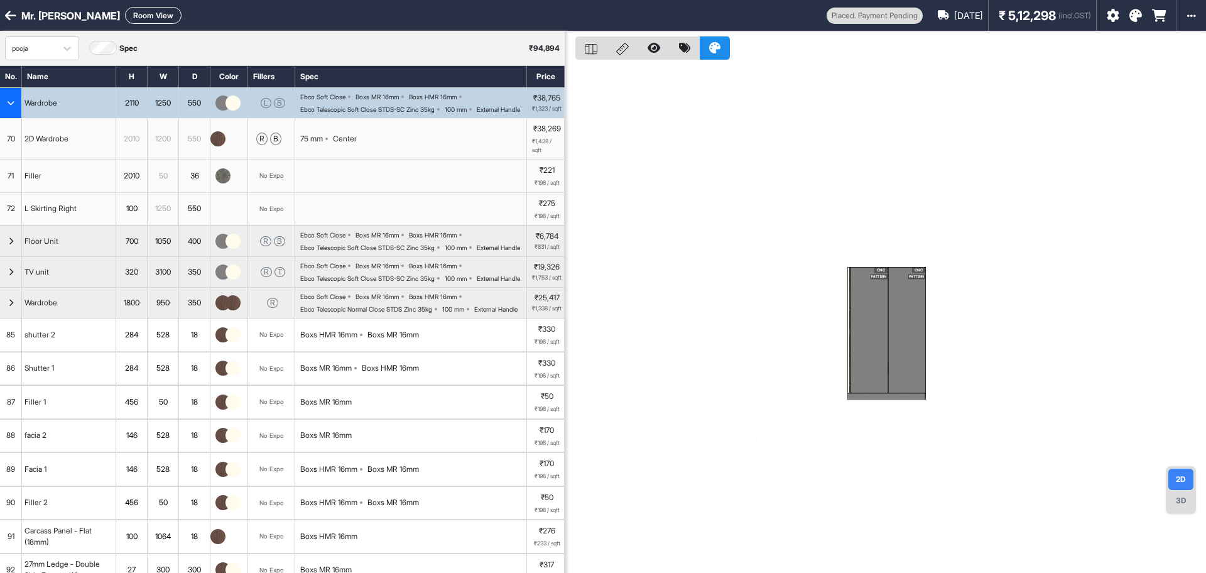
click at [6, 13] on icon at bounding box center [10, 15] width 11 height 13
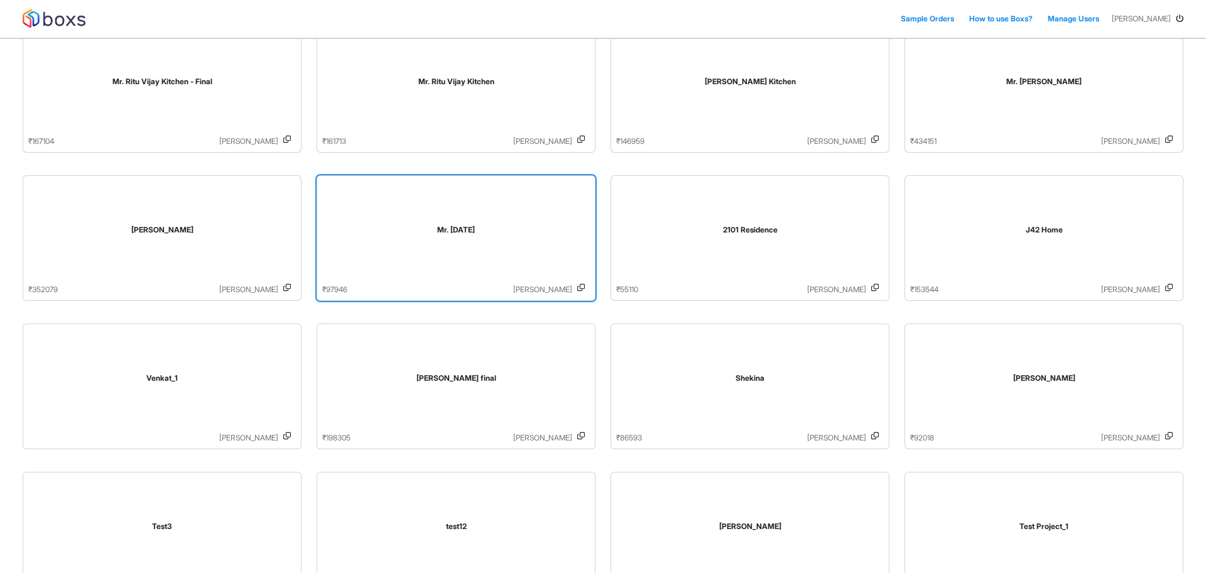
scroll to position [112, 0]
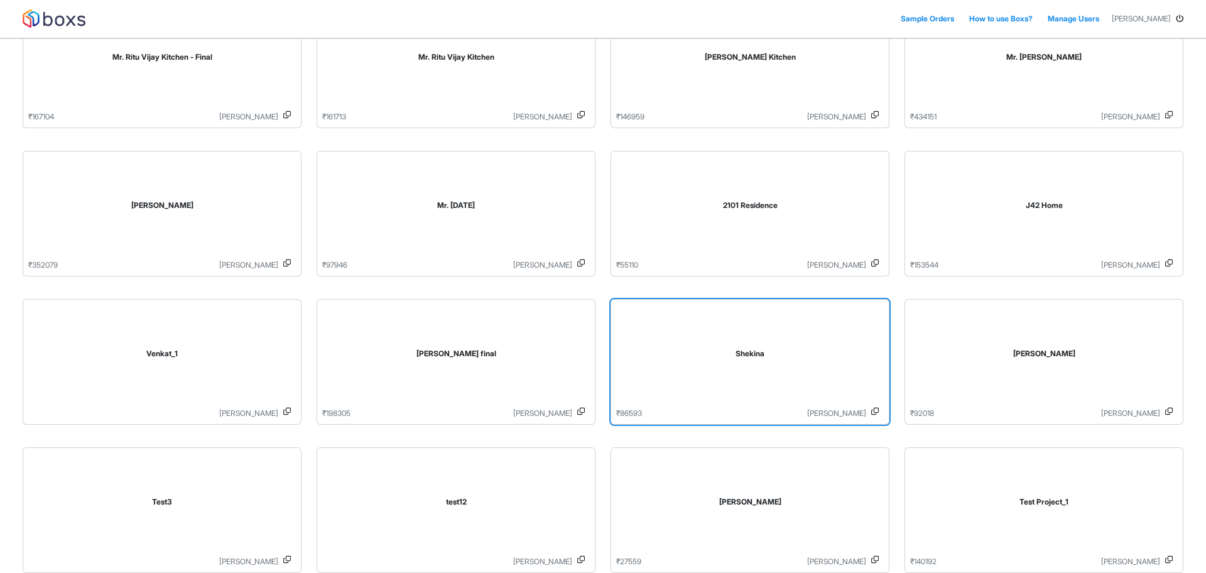
click at [685, 372] on div "Shekina" at bounding box center [750, 356] width 268 height 103
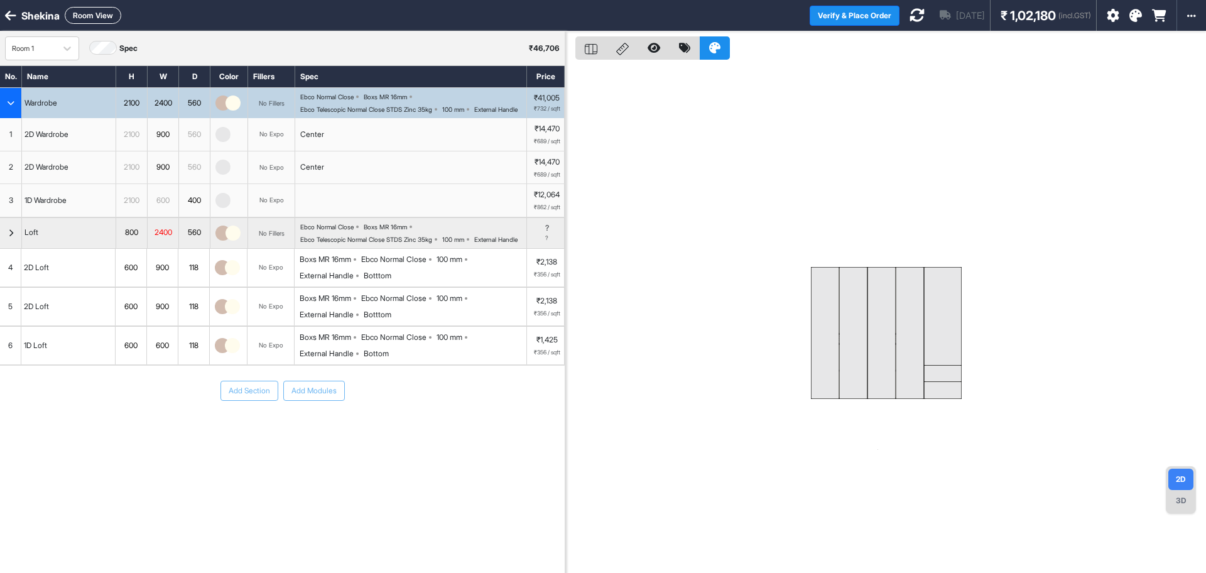
click at [428, 104] on div "Ebco Normal Close Boxs MR 16mm Ebco Telescopic Normal Close STDS Zinc 35kg 100 …" at bounding box center [413, 103] width 226 height 20
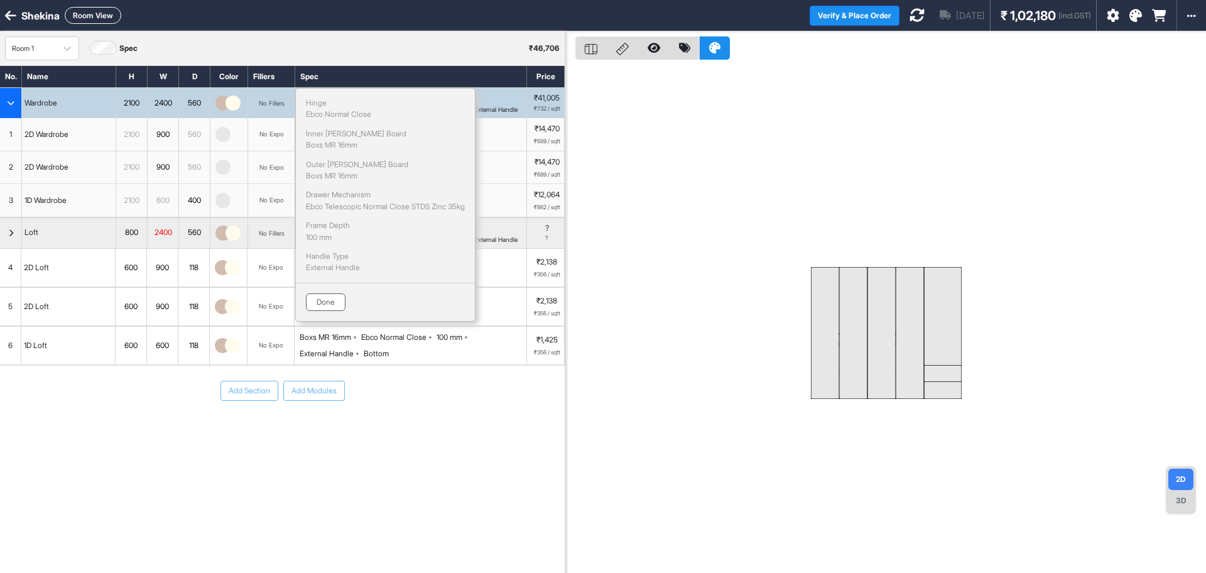
click at [324, 302] on button "Done" at bounding box center [326, 302] width 40 height 18
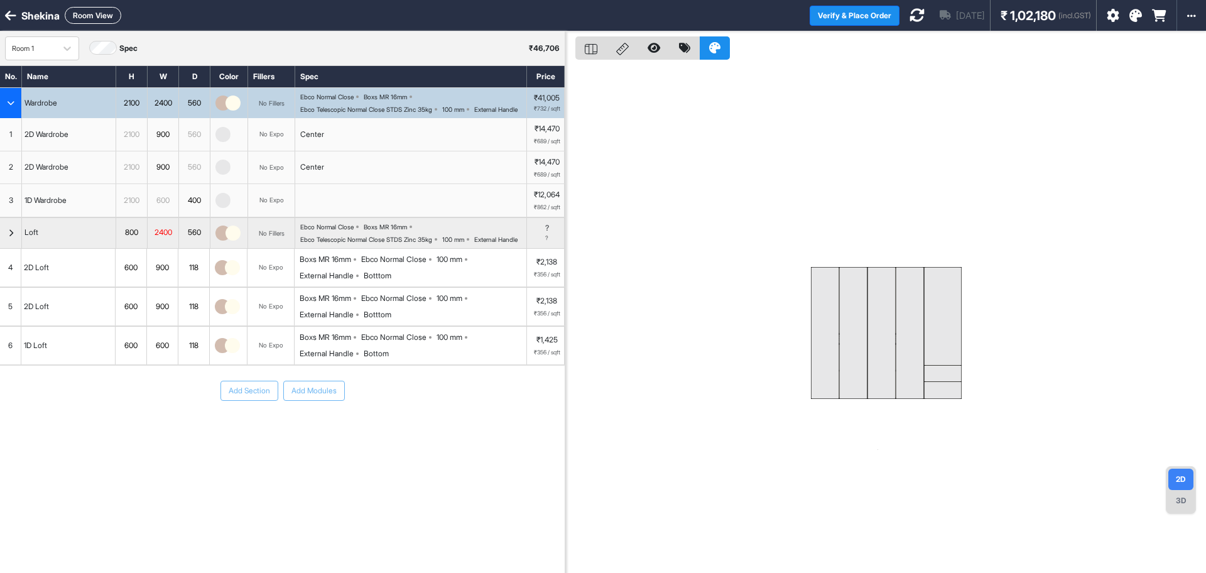
click at [8, 21] on icon at bounding box center [10, 15] width 11 height 13
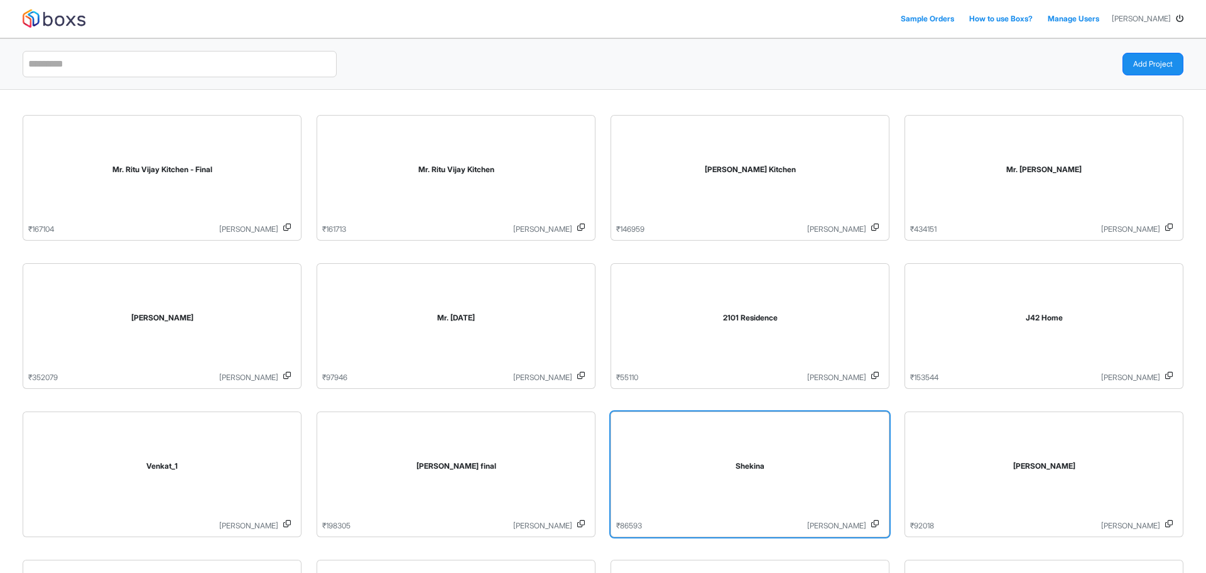
scroll to position [112, 0]
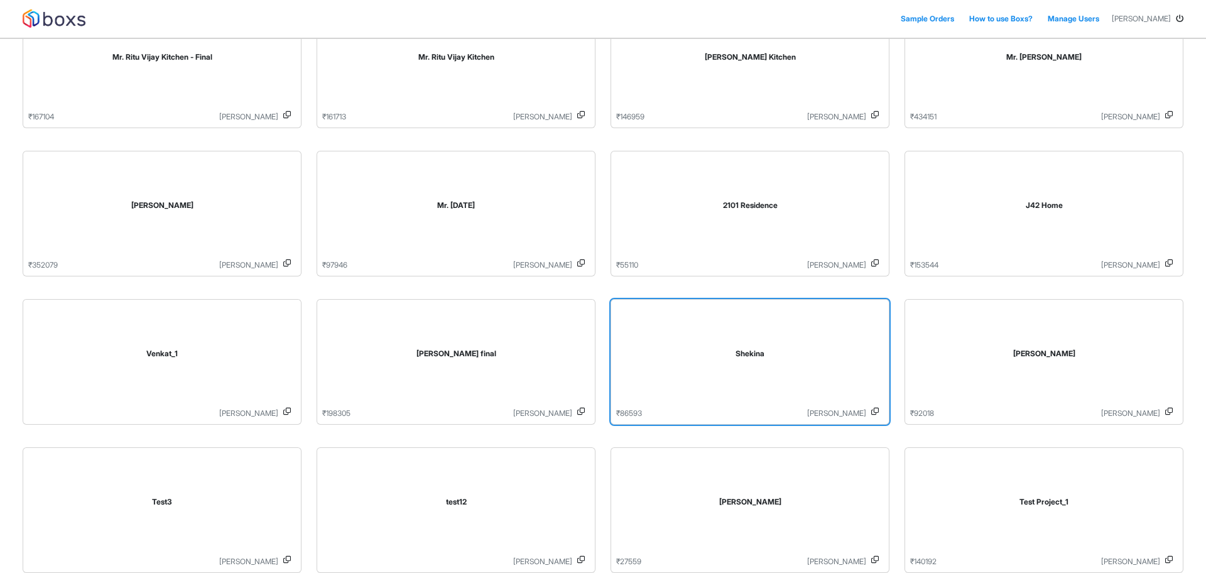
click at [877, 416] on icon at bounding box center [875, 413] width 8 height 11
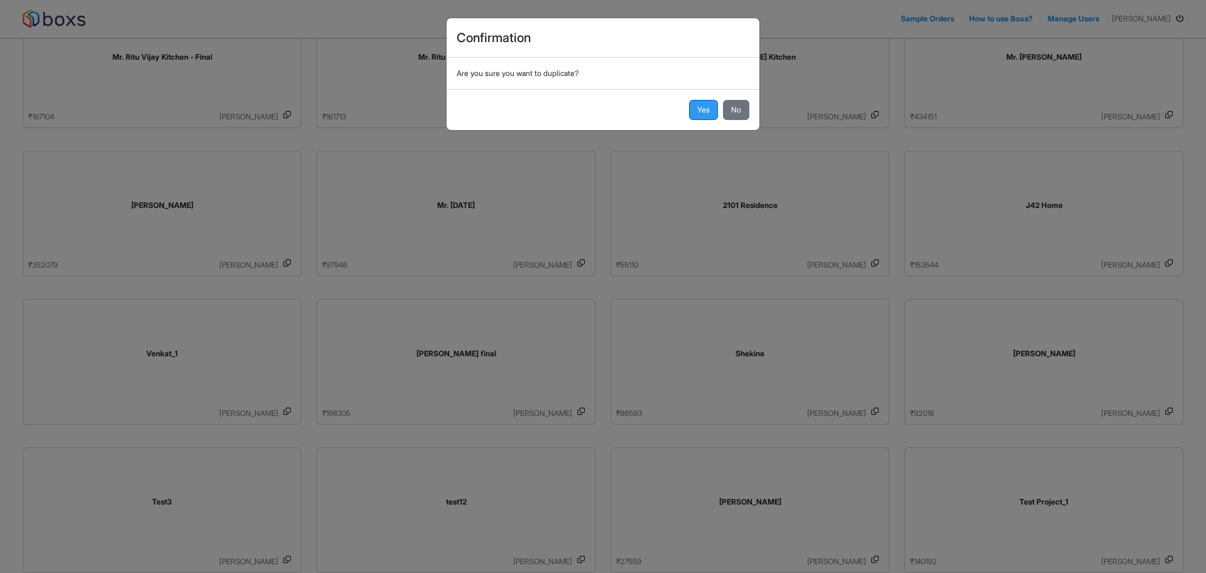
click at [705, 108] on button "Yes" at bounding box center [703, 110] width 29 height 20
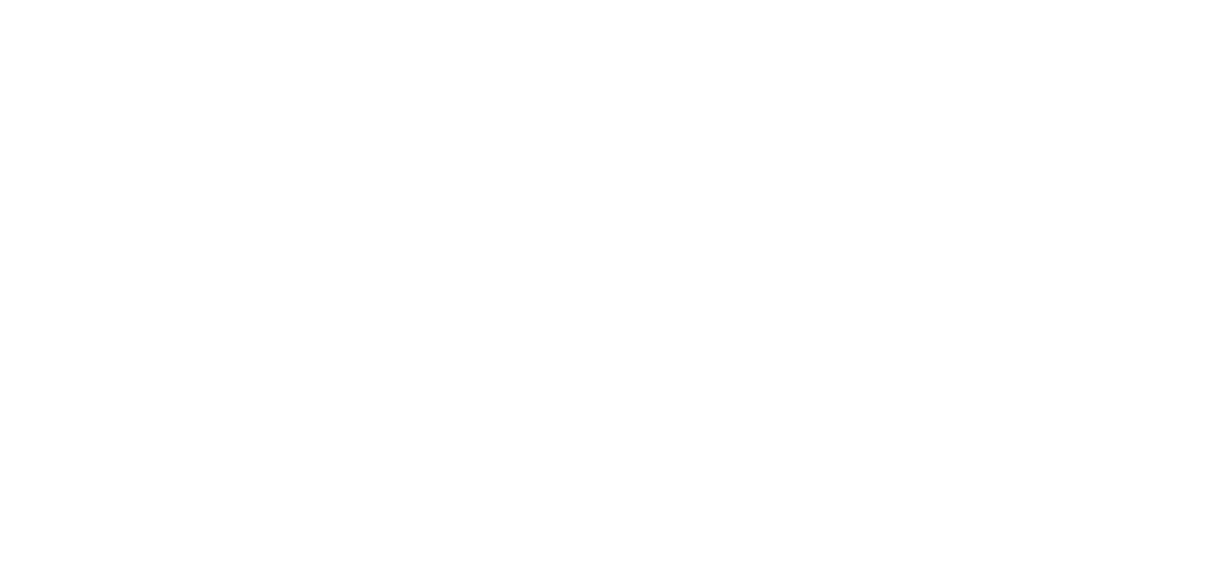
scroll to position [0, 0]
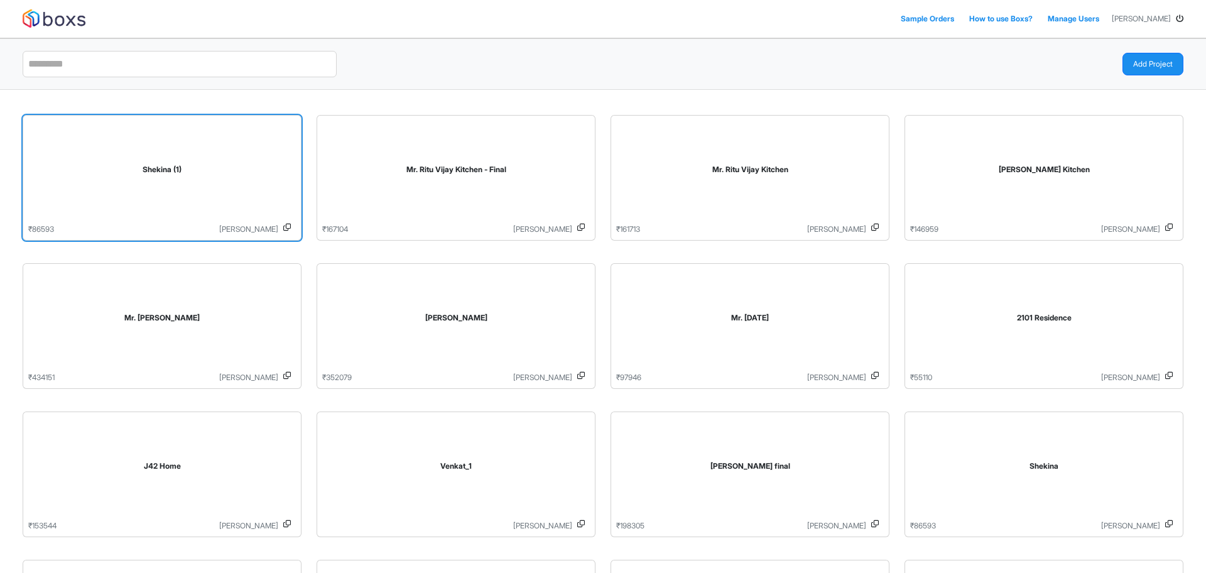
click at [197, 162] on div "Shekina (1)" at bounding box center [162, 172] width 268 height 103
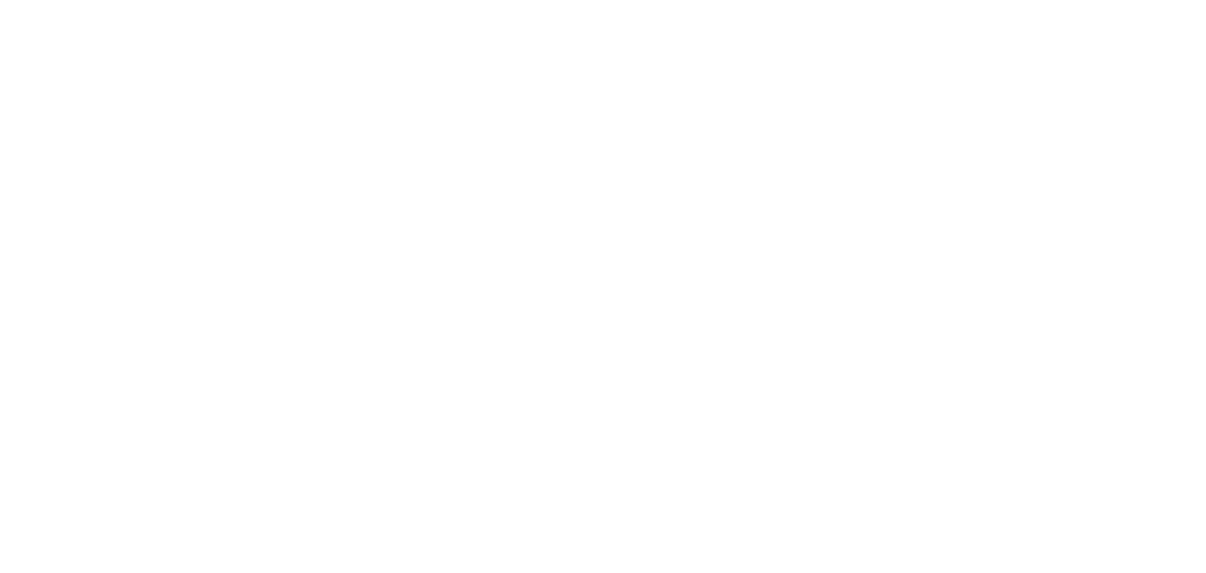
click at [197, 162] on div "Loading..." at bounding box center [603, 286] width 1206 height 573
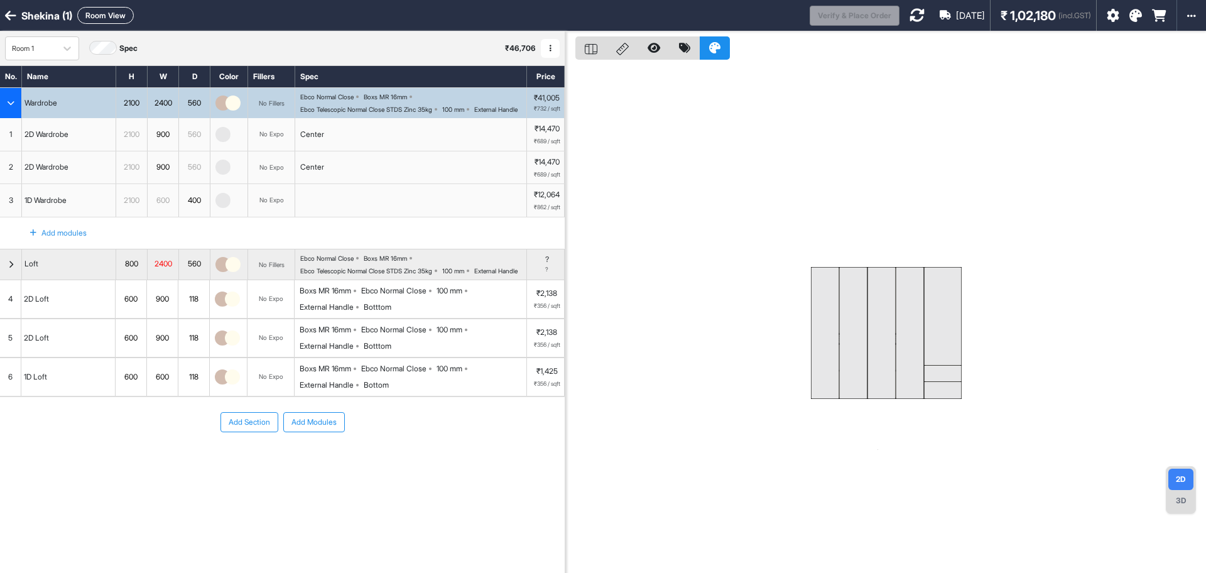
click at [430, 101] on div "Ebco Normal Close Boxs MR 16mm Ebco Telescopic Normal Close STDS Zinc 35kg 100 …" at bounding box center [413, 103] width 226 height 20
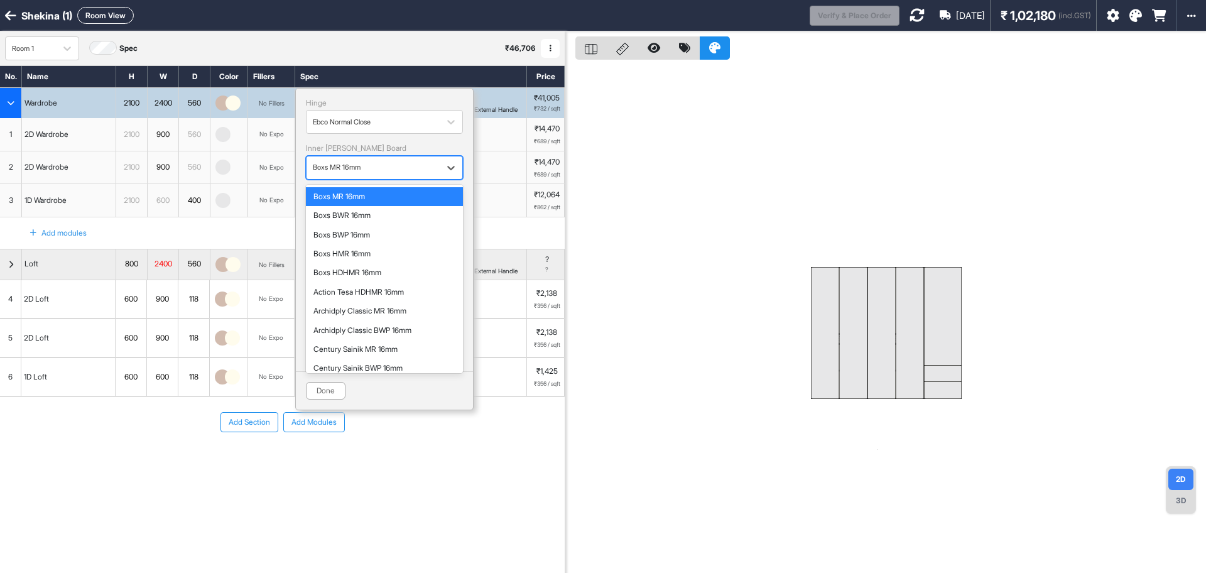
click at [371, 162] on div "button" at bounding box center [373, 167] width 121 height 11
click at [391, 266] on div "Boxs HDHMR 16mm" at bounding box center [384, 272] width 157 height 19
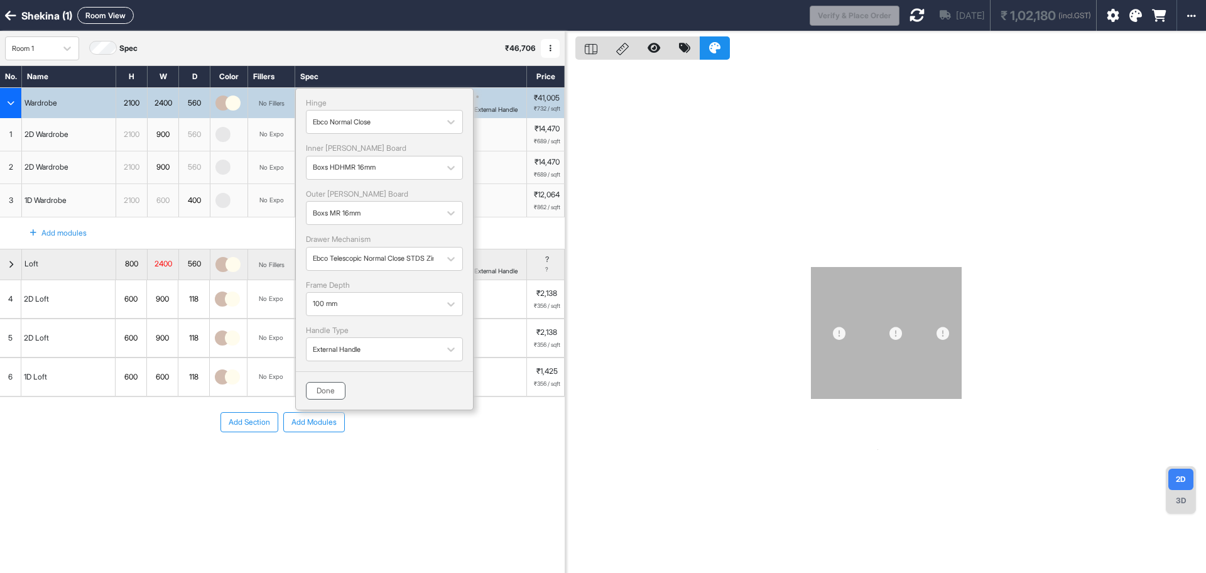
click at [318, 392] on button "Done" at bounding box center [326, 391] width 40 height 18
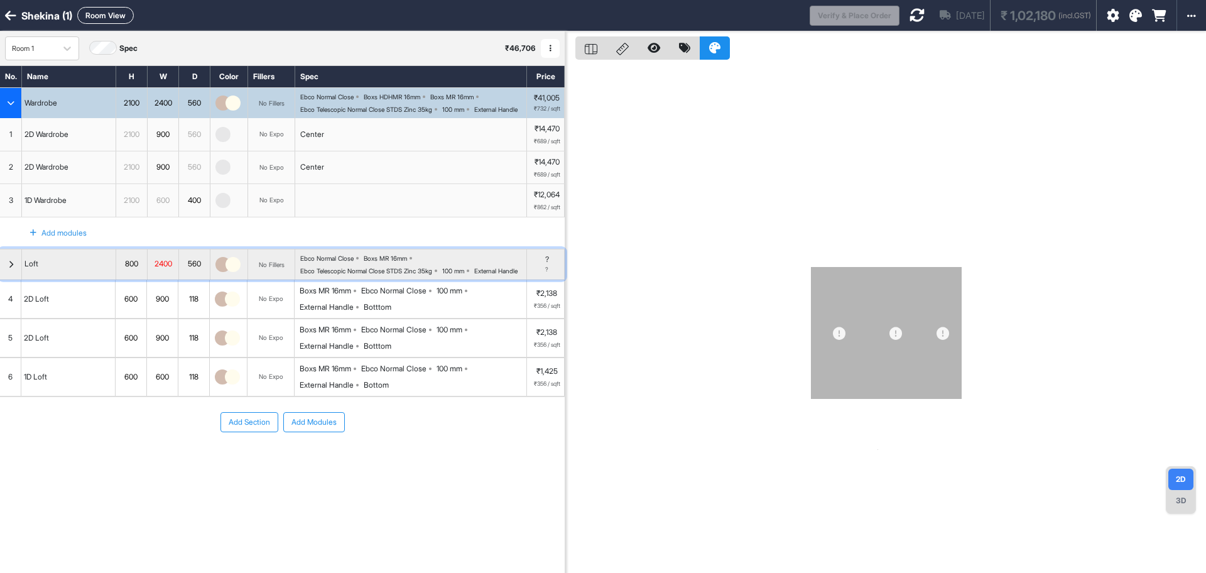
click at [407, 262] on div "Boxs MR 16mm" at bounding box center [385, 258] width 43 height 8
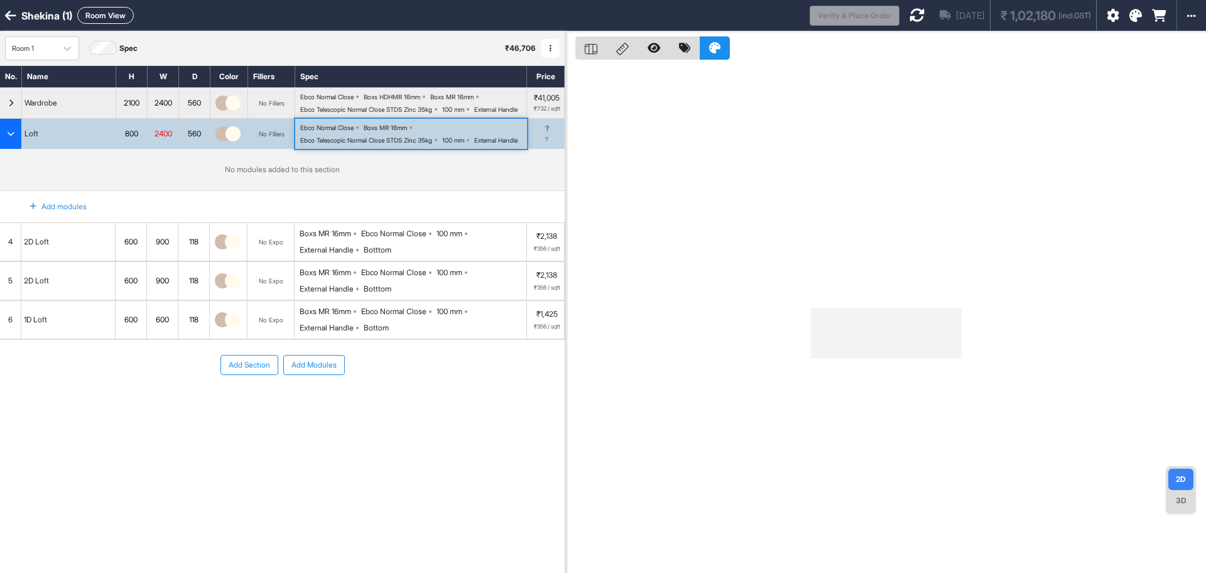
click at [407, 144] on div "Ebco Telescopic Normal Close STDS Zinc 35kg" at bounding box center [366, 140] width 132 height 8
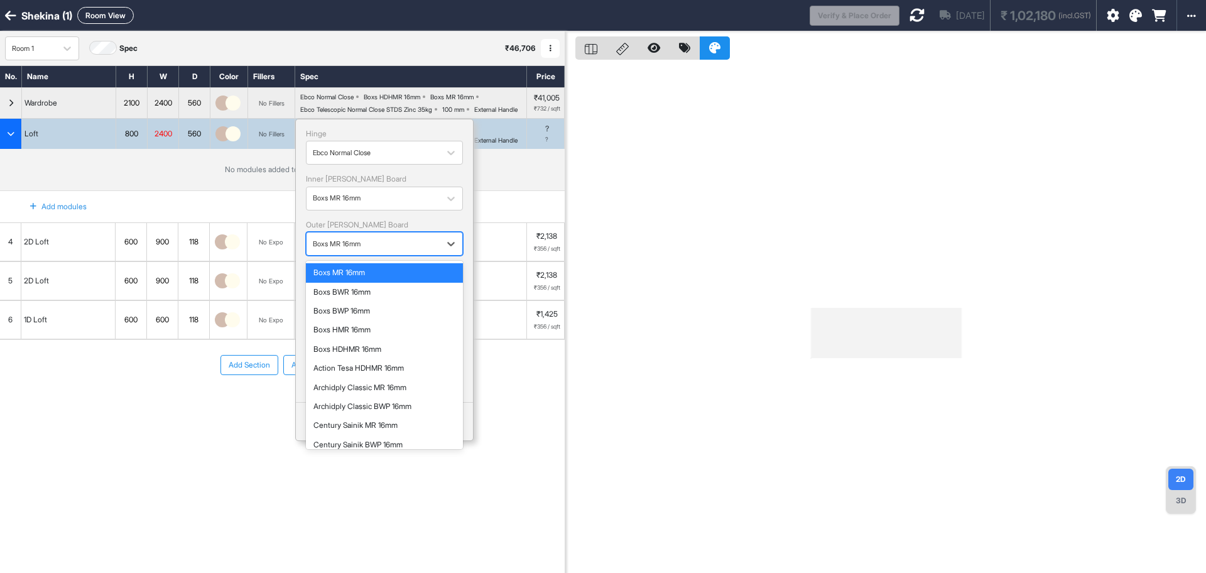
click at [399, 249] on div "button" at bounding box center [373, 243] width 121 height 11
click at [377, 354] on div "Boxs HDHMR 16mm" at bounding box center [384, 349] width 142 height 9
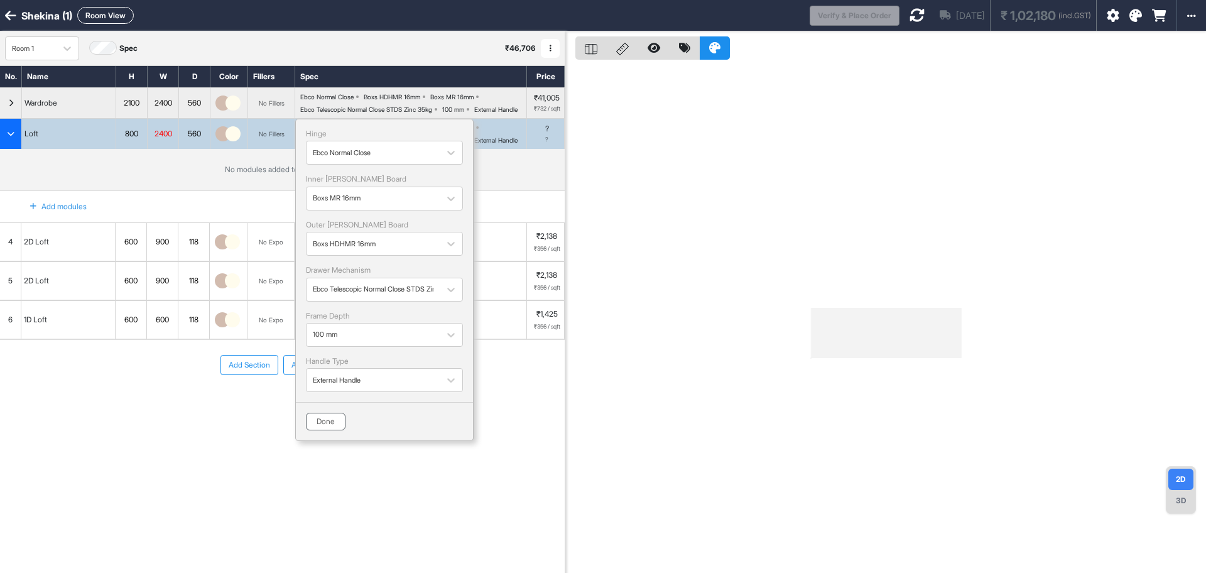
click at [335, 430] on button "Done" at bounding box center [326, 422] width 40 height 18
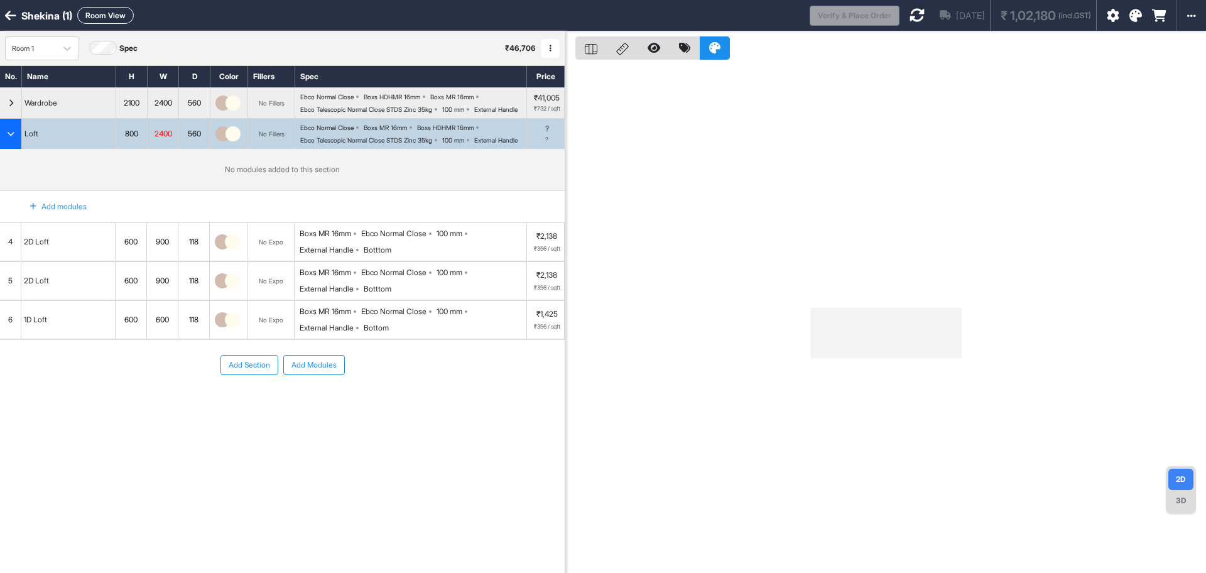
click at [414, 256] on div "Boxs MR 16mm Ebco Normal Close 100 mm External Handle Botttom" at bounding box center [413, 242] width 227 height 28
click at [414, 306] on div "Boxs MR 16mm Ebco Normal Close 100 mm External Handle Bottom" at bounding box center [413, 320] width 227 height 28
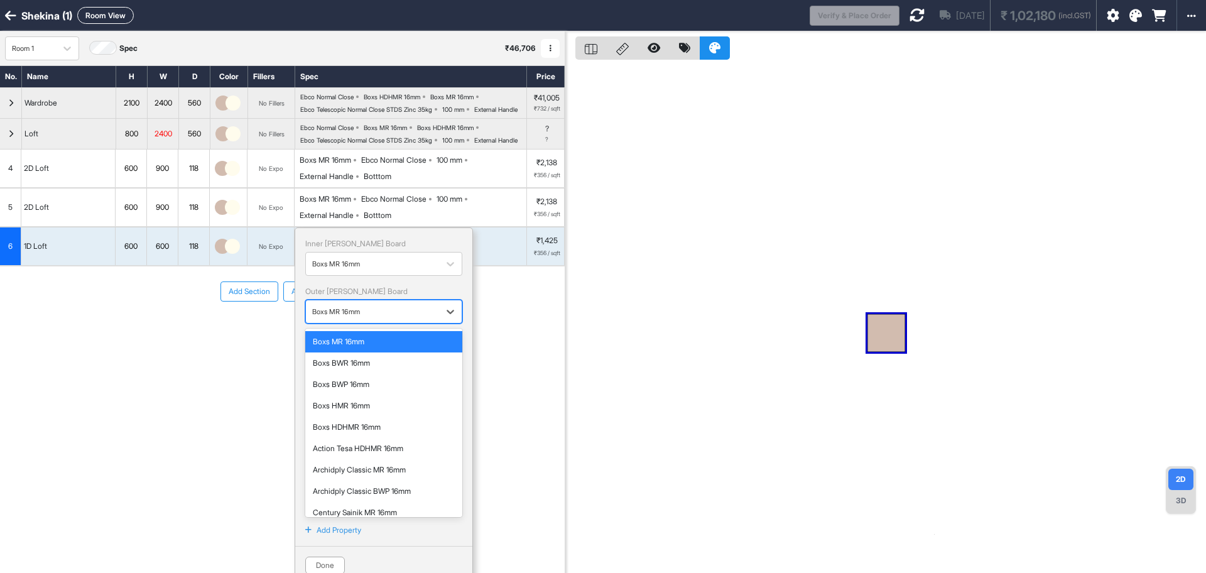
click at [388, 318] on div at bounding box center [372, 312] width 121 height 14
click at [382, 433] on div "Boxs HDHMR 16mm" at bounding box center [384, 426] width 142 height 11
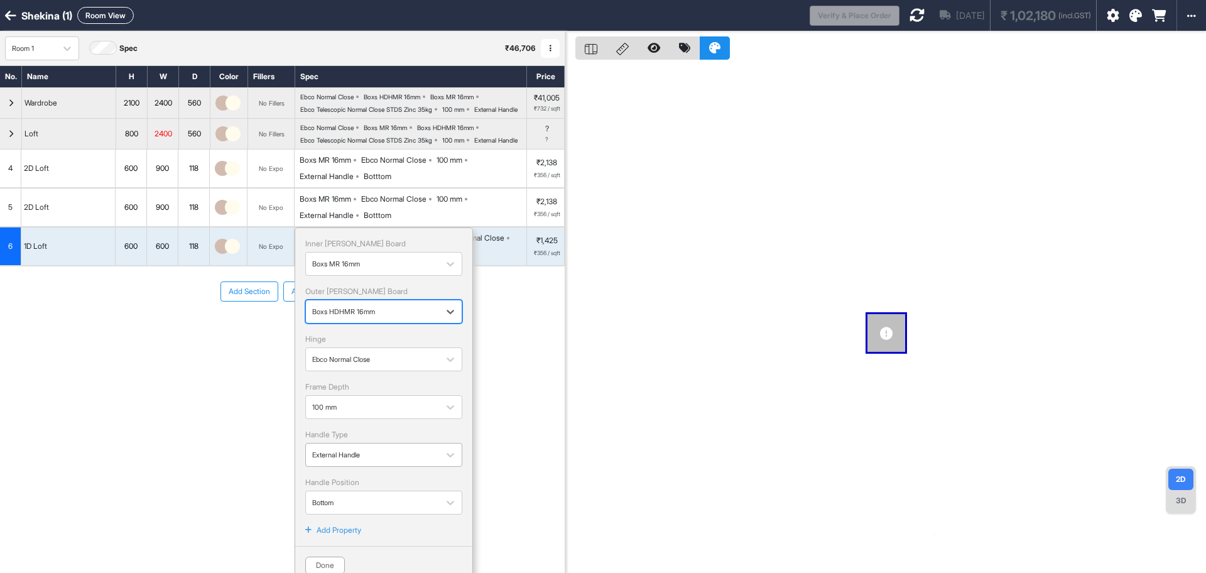
scroll to position [37, 0]
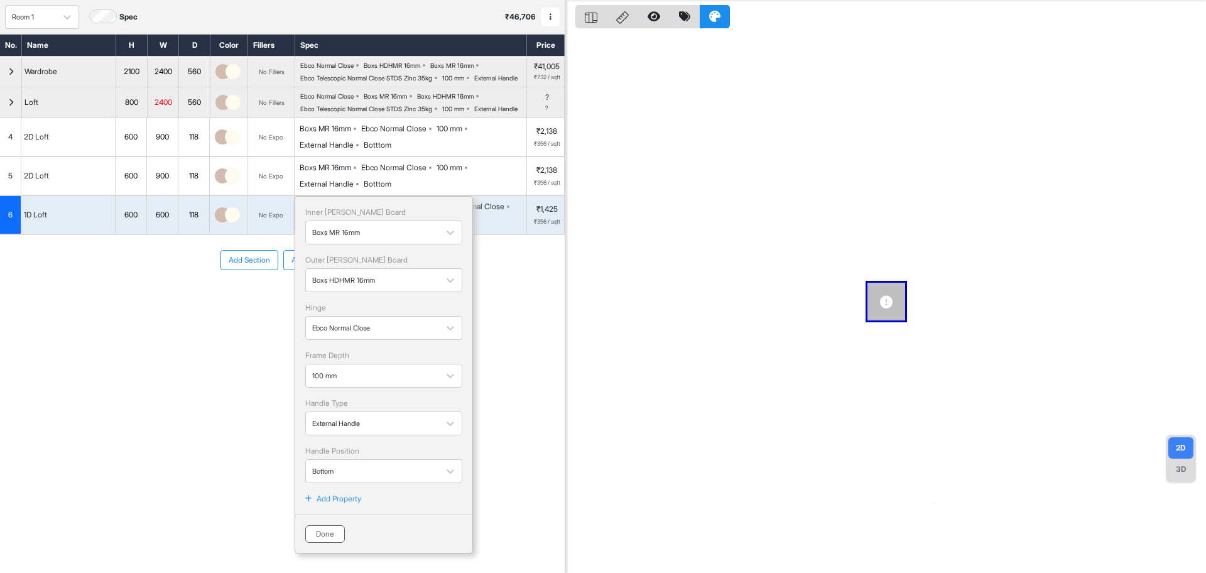
click at [332, 543] on button "Done" at bounding box center [325, 534] width 40 height 18
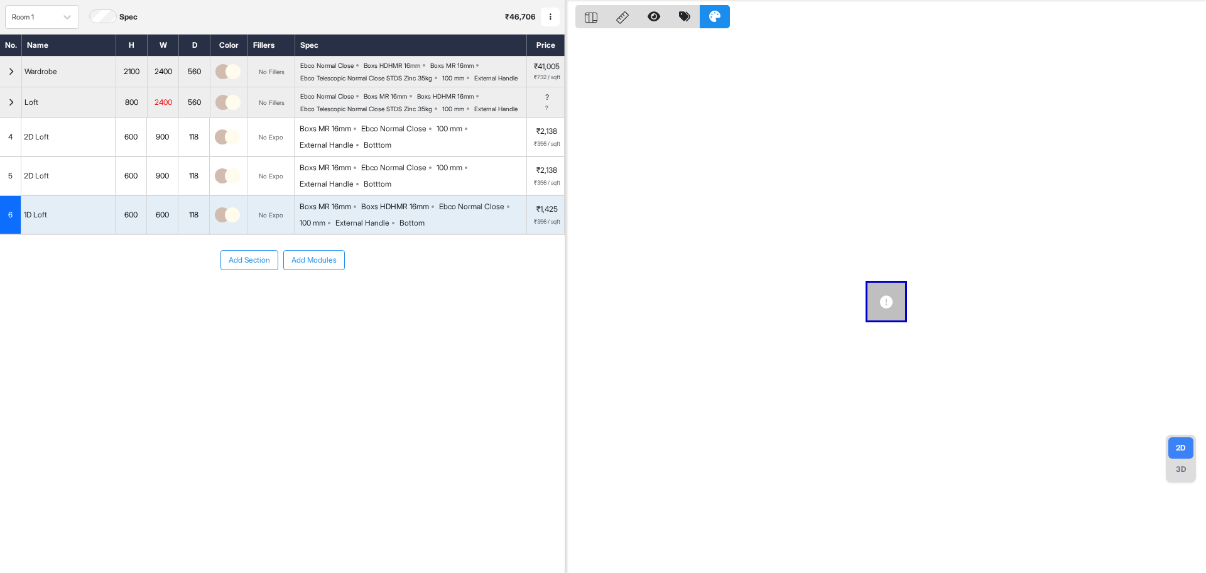
scroll to position [0, 0]
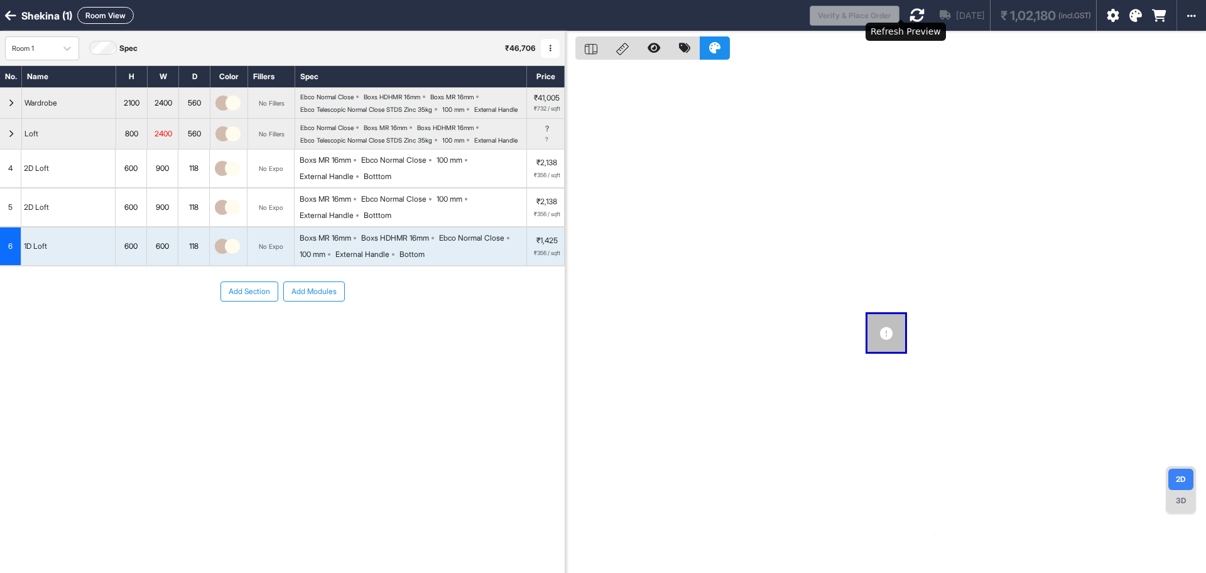
click at [909, 14] on icon at bounding box center [916, 15] width 15 height 15
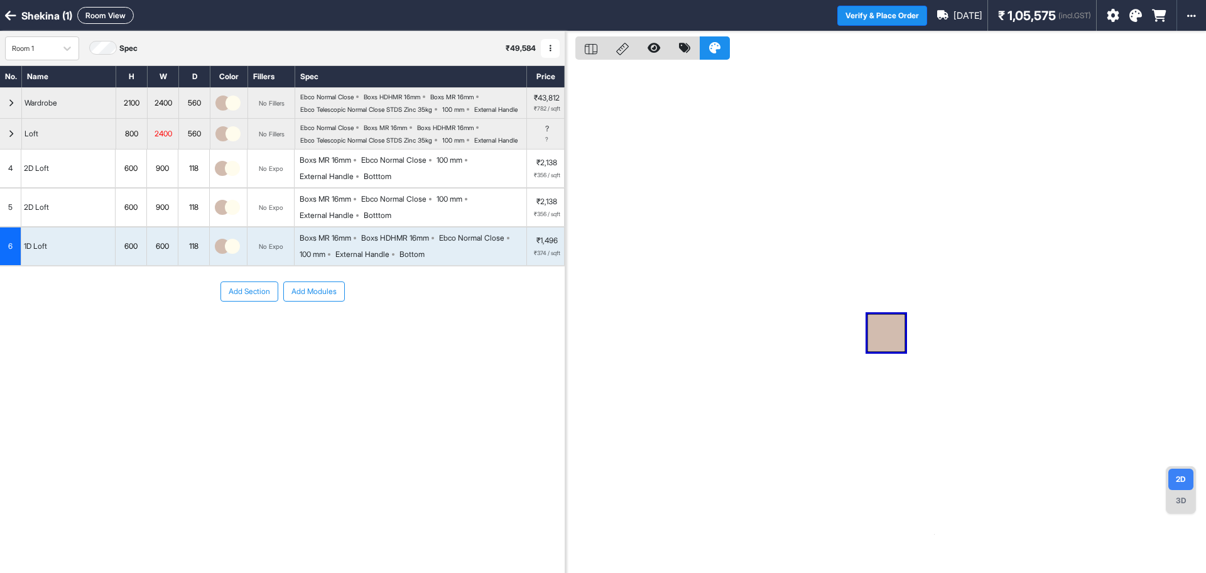
click at [424, 144] on div "Ebco Normal Close Boxs MR 16mm Boxs HDHMR 16mm Ebco Telescopic Normal Close STD…" at bounding box center [413, 134] width 226 height 20
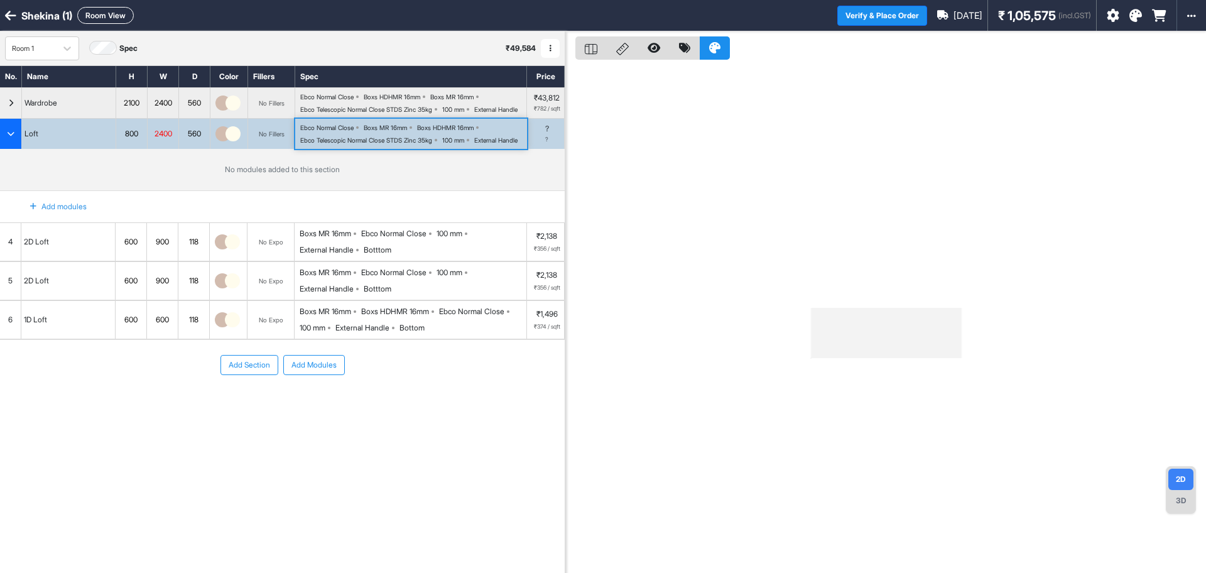
click at [424, 144] on div "Ebco Normal Close Boxs MR 16mm Boxs HDHMR 16mm Ebco Telescopic Normal Close STD…" at bounding box center [413, 134] width 226 height 20
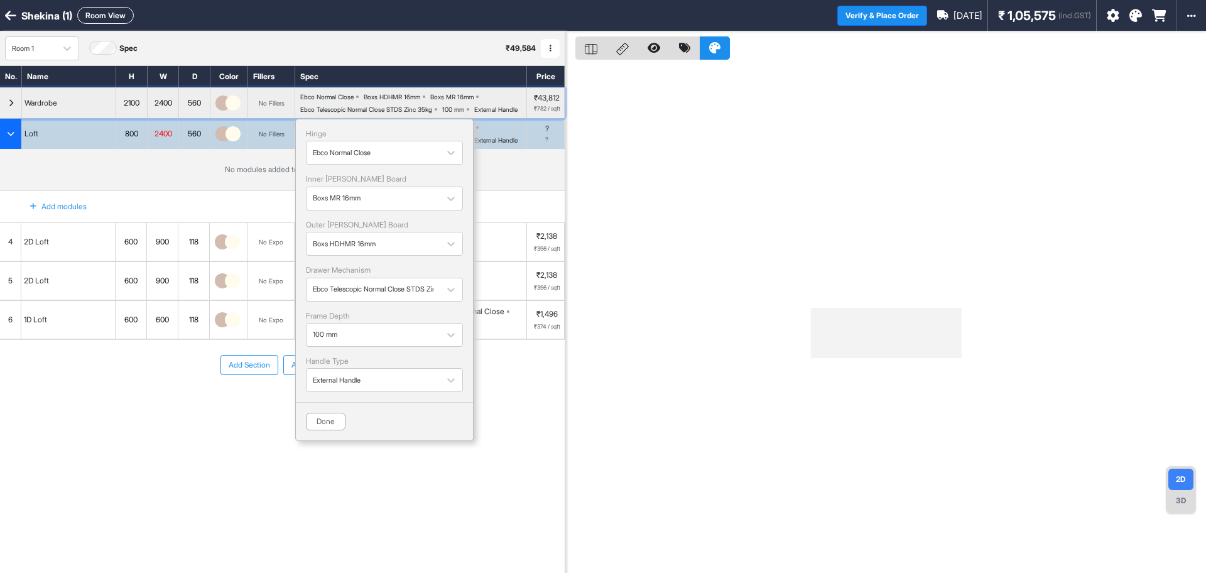
click at [432, 111] on div "Ebco Telescopic Normal Close STDS Zinc 35kg" at bounding box center [366, 110] width 132 height 8
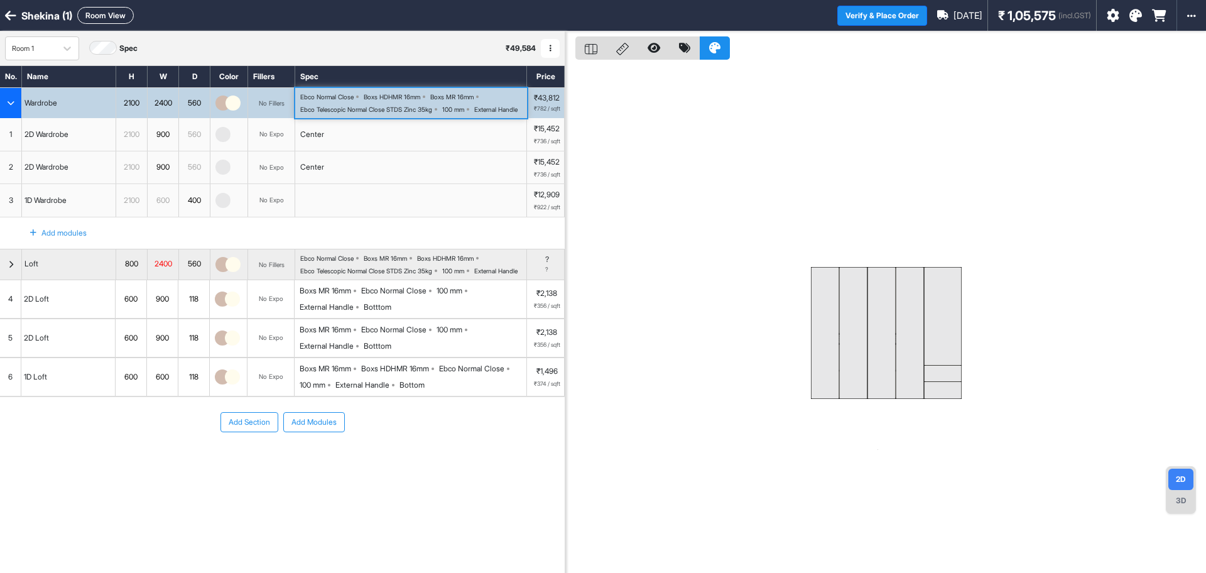
click at [432, 111] on div "Ebco Telescopic Normal Close STDS Zinc 35kg" at bounding box center [366, 110] width 132 height 8
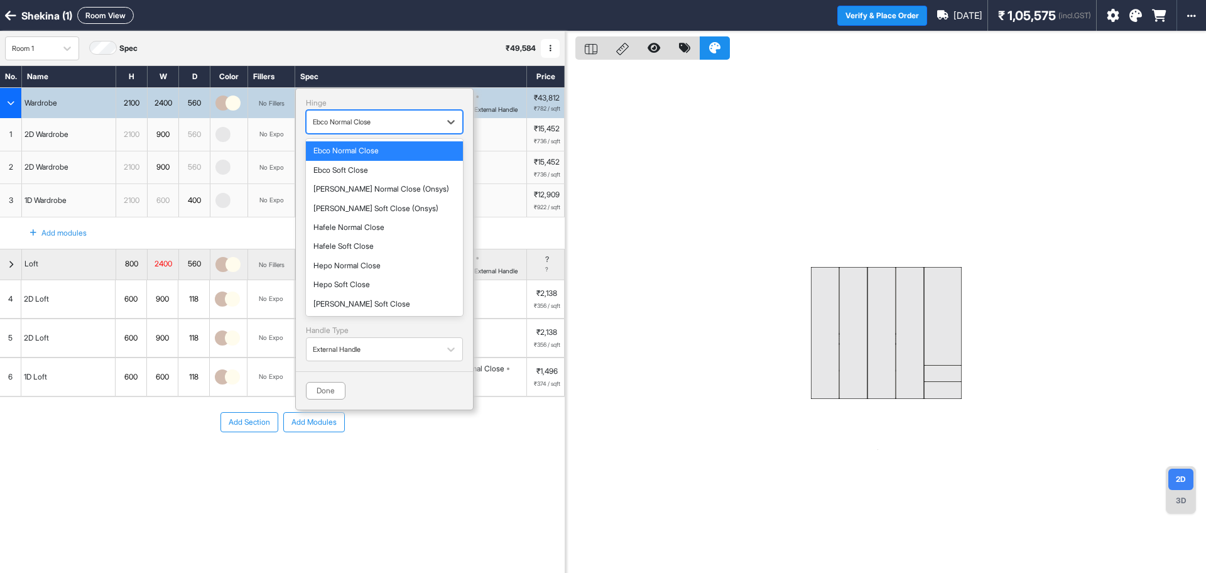
click at [393, 116] on div "button" at bounding box center [373, 121] width 121 height 11
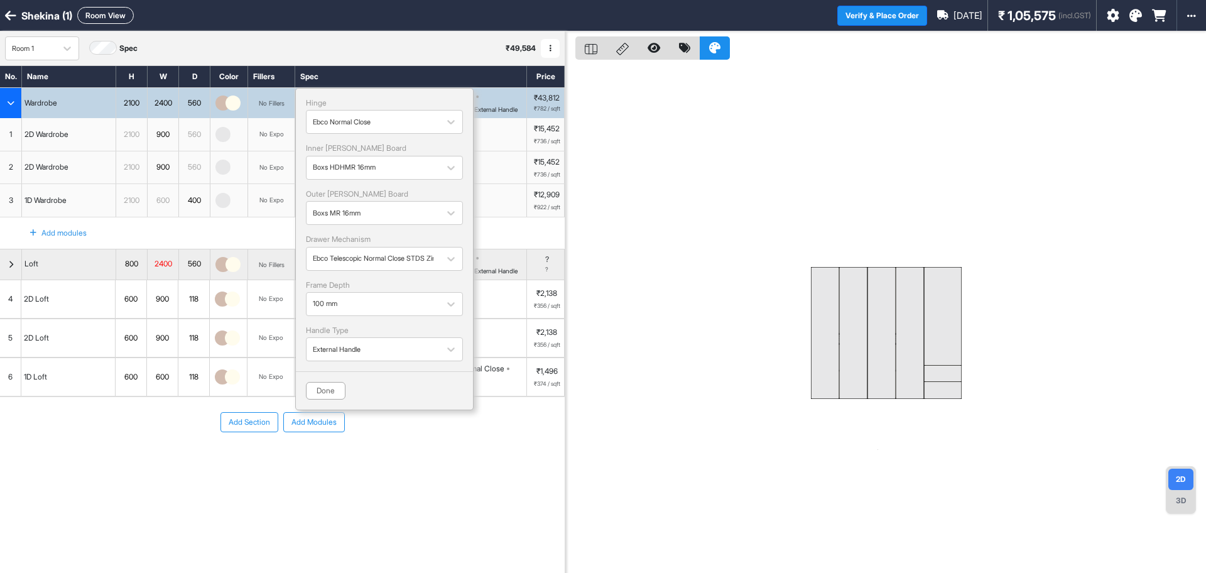
click at [393, 381] on div "Done" at bounding box center [384, 385] width 177 height 28
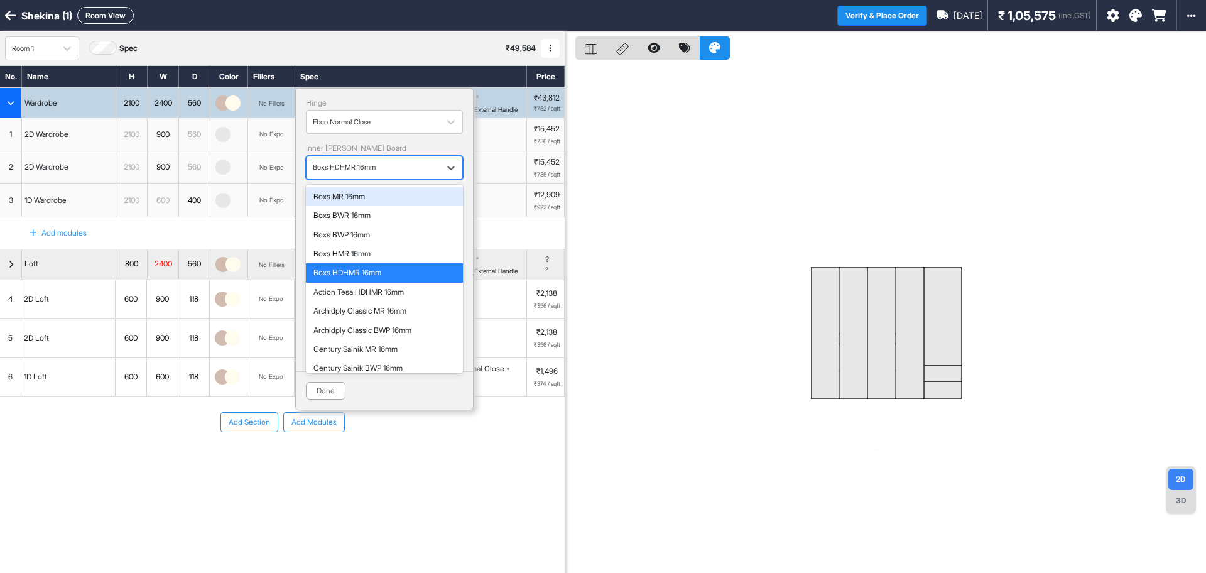
click at [359, 167] on div "button" at bounding box center [373, 167] width 121 height 11
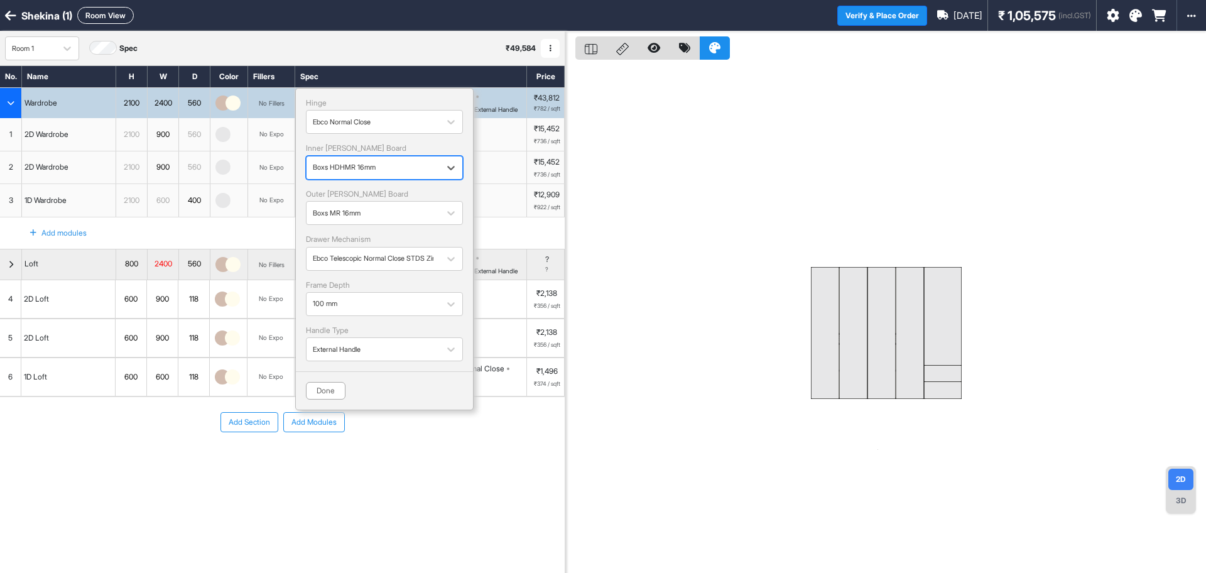
click at [359, 167] on div "button" at bounding box center [373, 167] width 121 height 11
click at [360, 210] on div "button" at bounding box center [373, 212] width 121 height 11
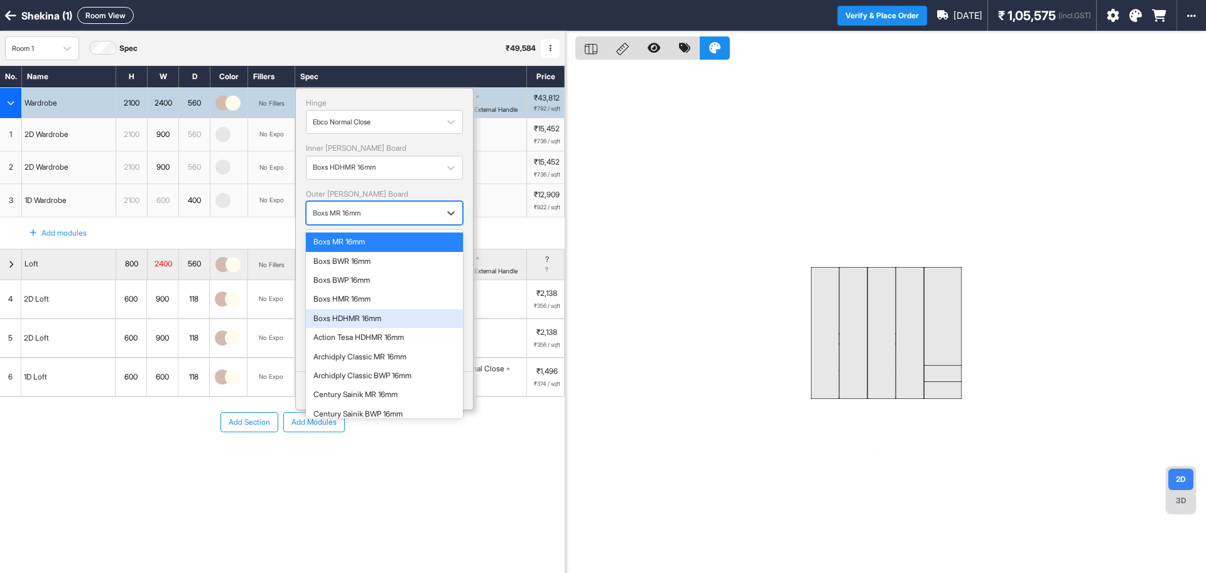
click at [374, 317] on div "Boxs HDHMR 16mm" at bounding box center [384, 318] width 142 height 9
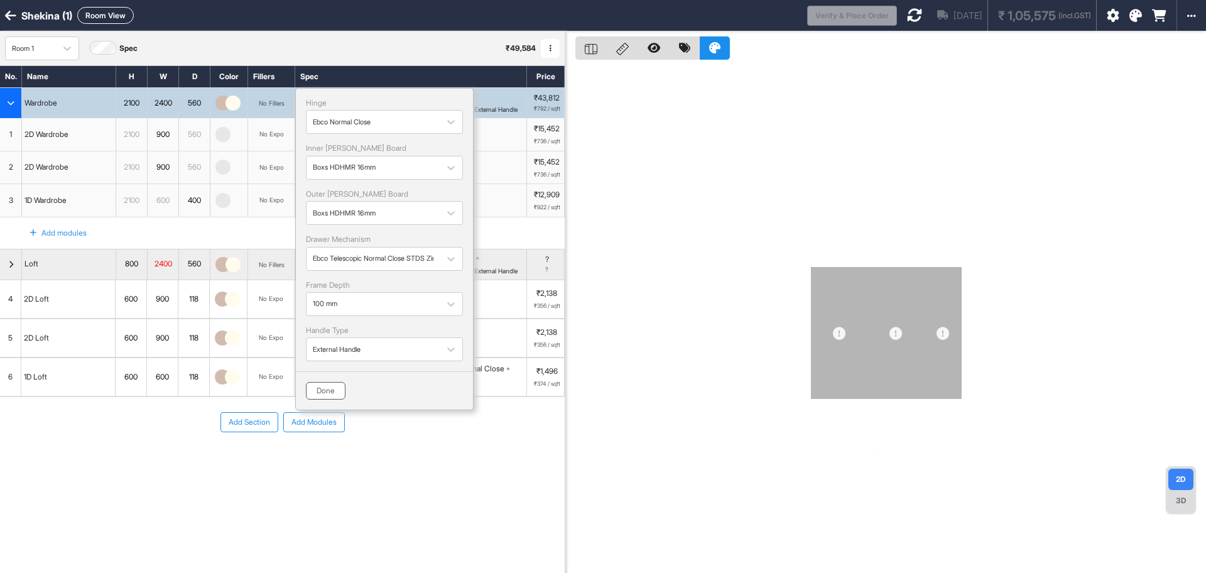
click at [334, 387] on button "Done" at bounding box center [326, 391] width 40 height 18
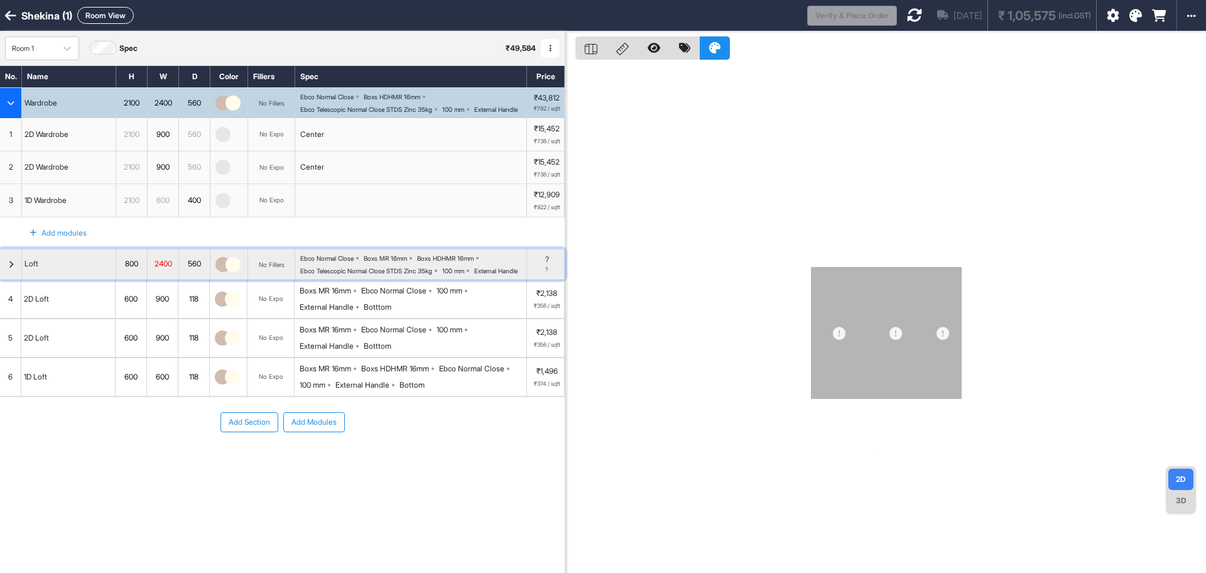
click at [425, 274] on div "Ebco Normal Close Boxs MR 16mm Boxs HDHMR 16mm Ebco Telescopic Normal Close STD…" at bounding box center [413, 264] width 226 height 20
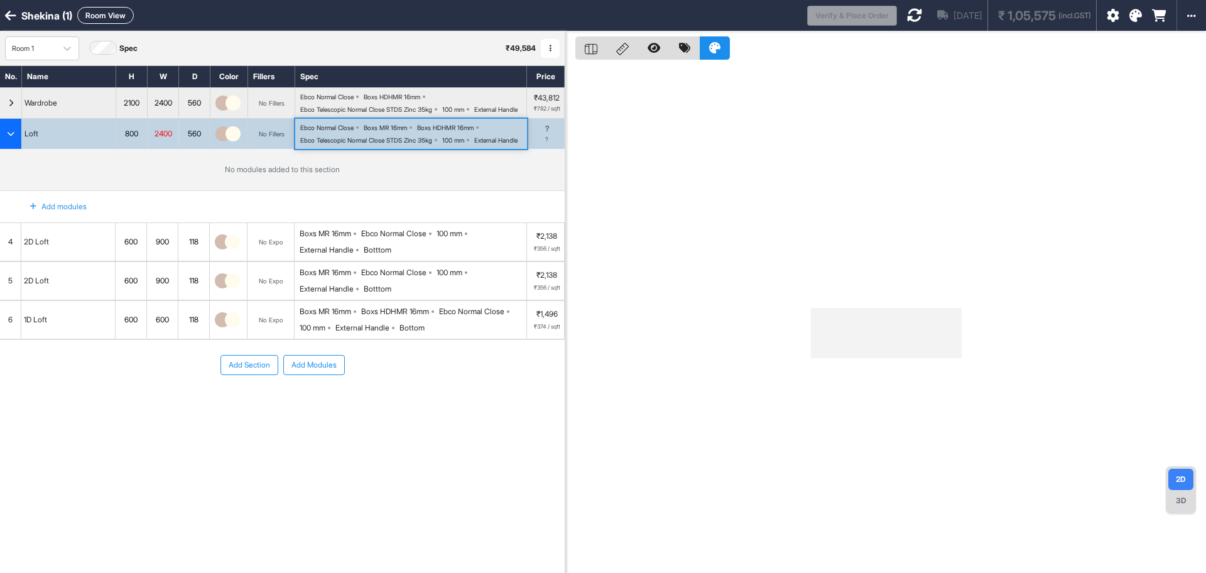
click at [423, 144] on div "Ebco Normal Close Boxs MR 16mm Boxs HDHMR 16mm Ebco Telescopic Normal Close STD…" at bounding box center [413, 134] width 226 height 20
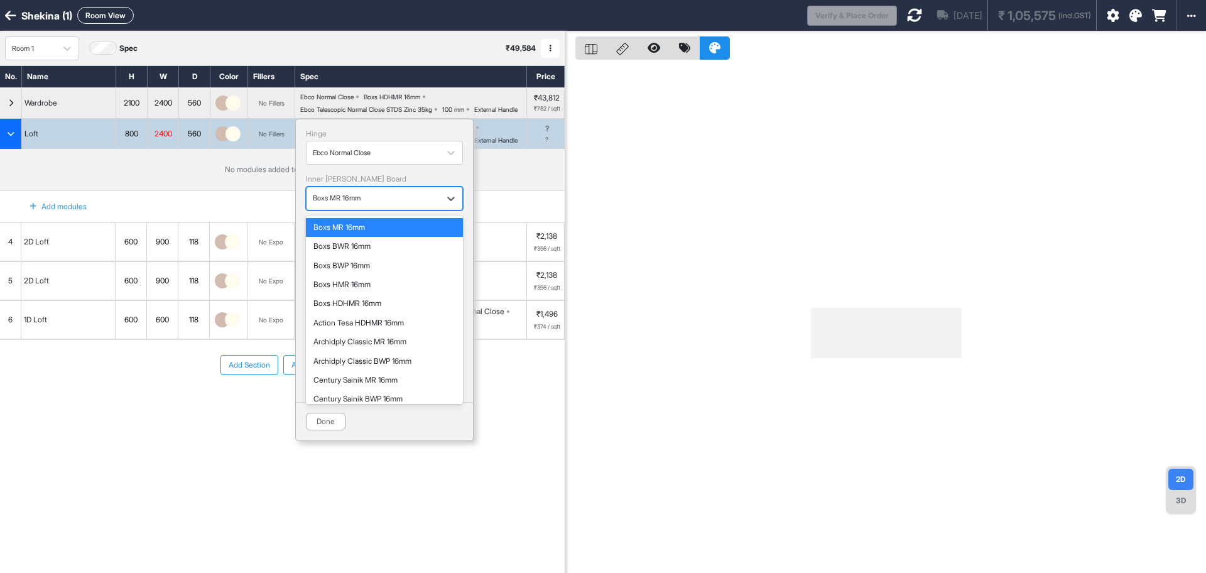
click at [381, 204] on div "button" at bounding box center [373, 198] width 121 height 11
click at [371, 308] on div "Boxs HDHMR 16mm" at bounding box center [384, 303] width 142 height 9
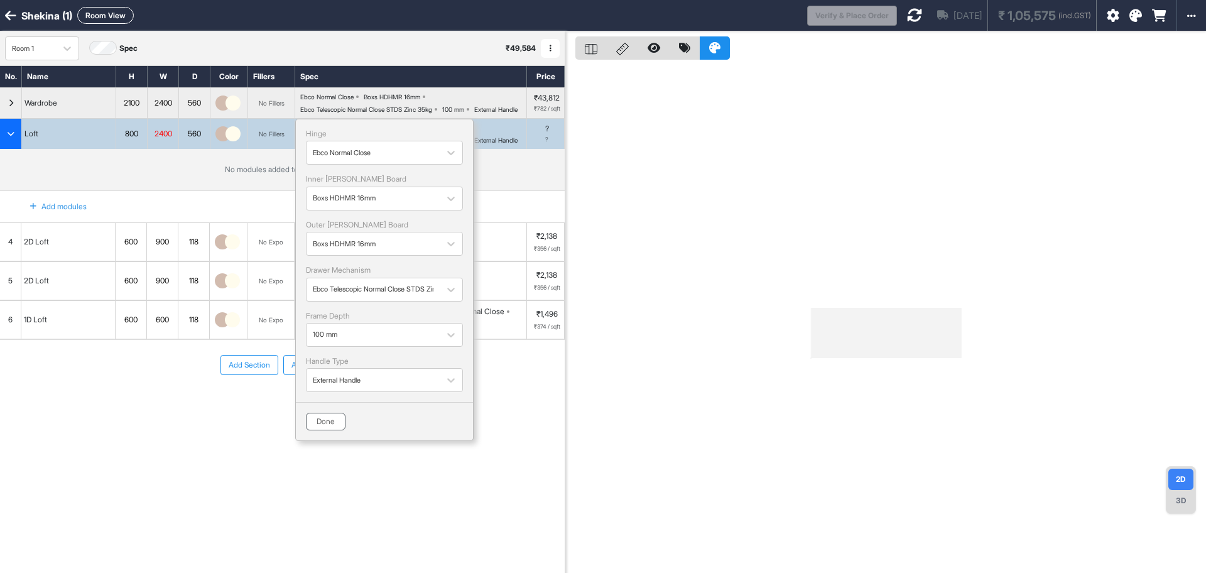
click at [326, 430] on button "Done" at bounding box center [326, 422] width 40 height 18
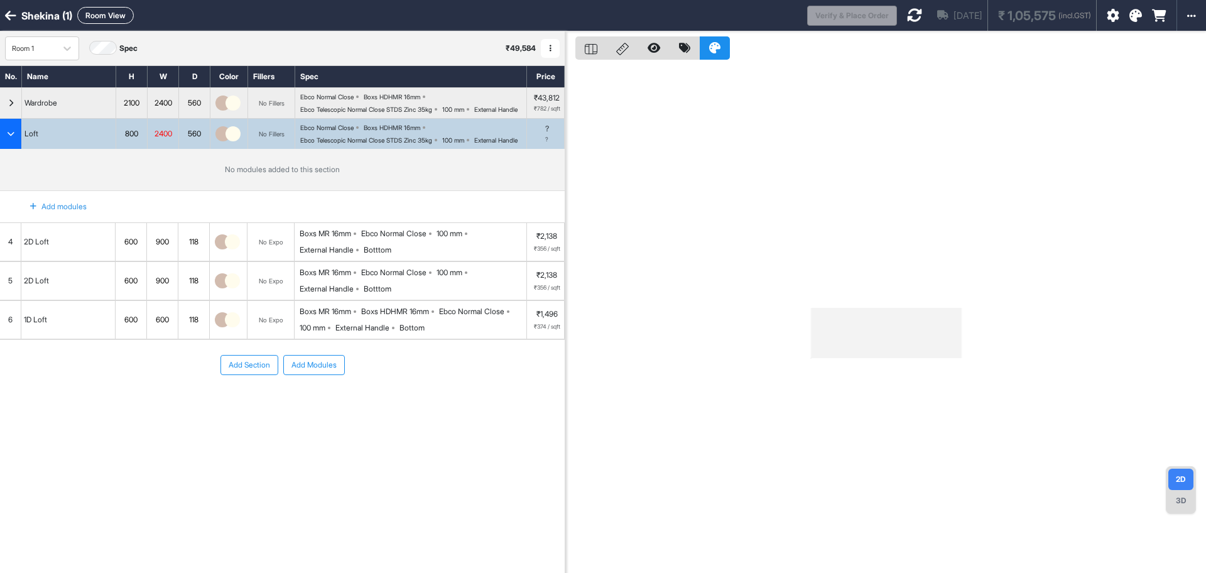
click at [394, 256] on div "Boxs MR 16mm Ebco Normal Close 100 mm External Handle Botttom" at bounding box center [413, 242] width 227 height 28
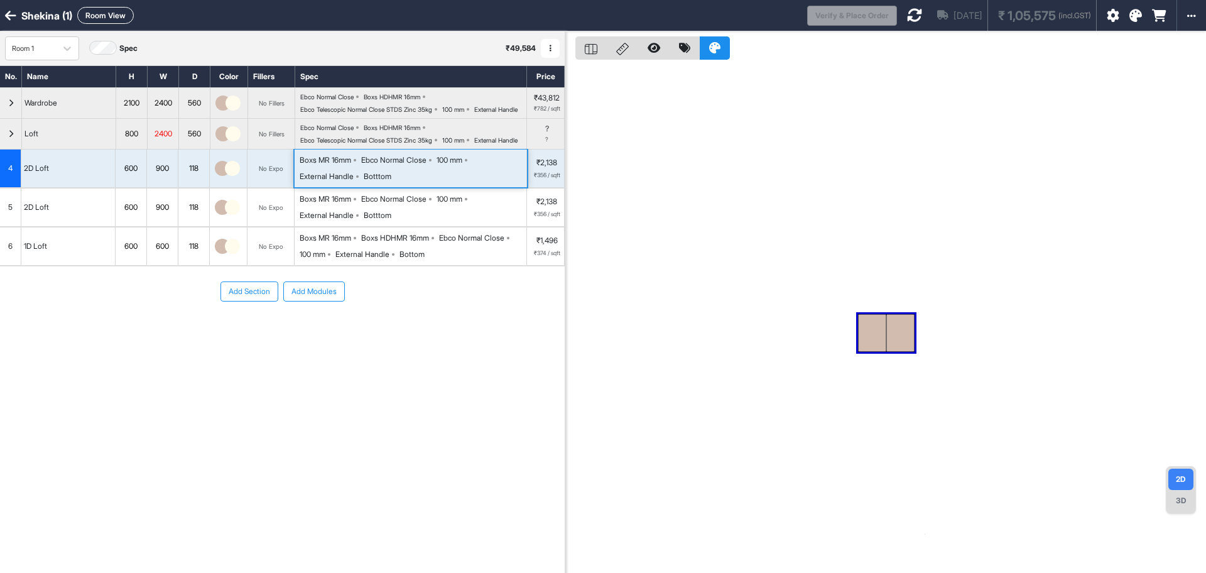
click at [407, 166] on div "Ebco Normal Close" at bounding box center [393, 159] width 65 height 11
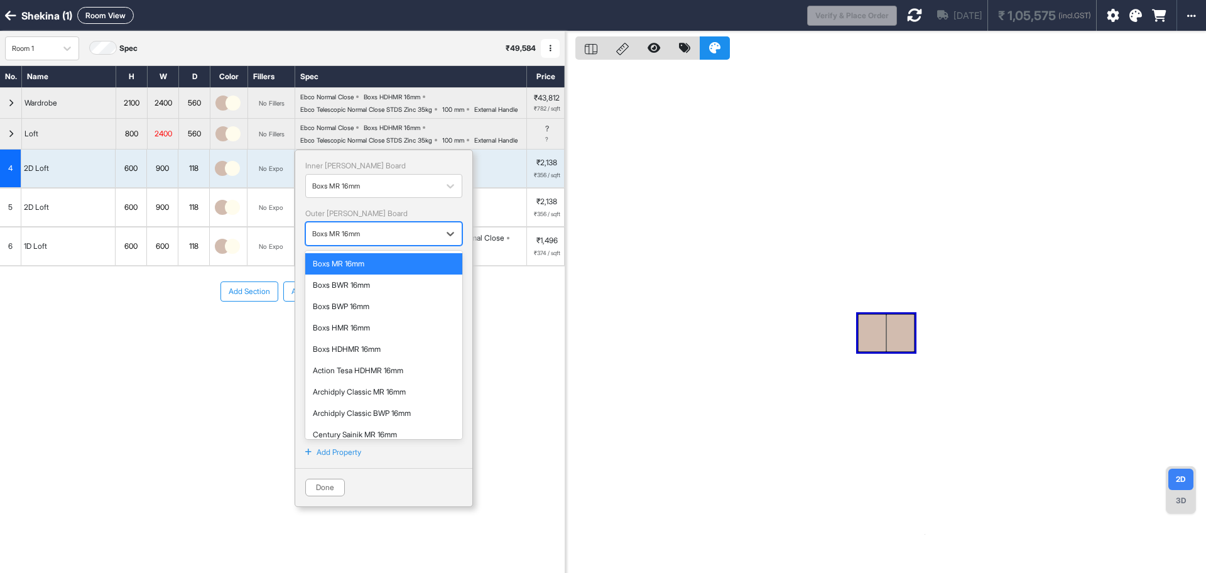
click at [390, 241] on div at bounding box center [372, 234] width 121 height 14
click at [362, 333] on div "Boxs HMR 16mm" at bounding box center [384, 327] width 142 height 11
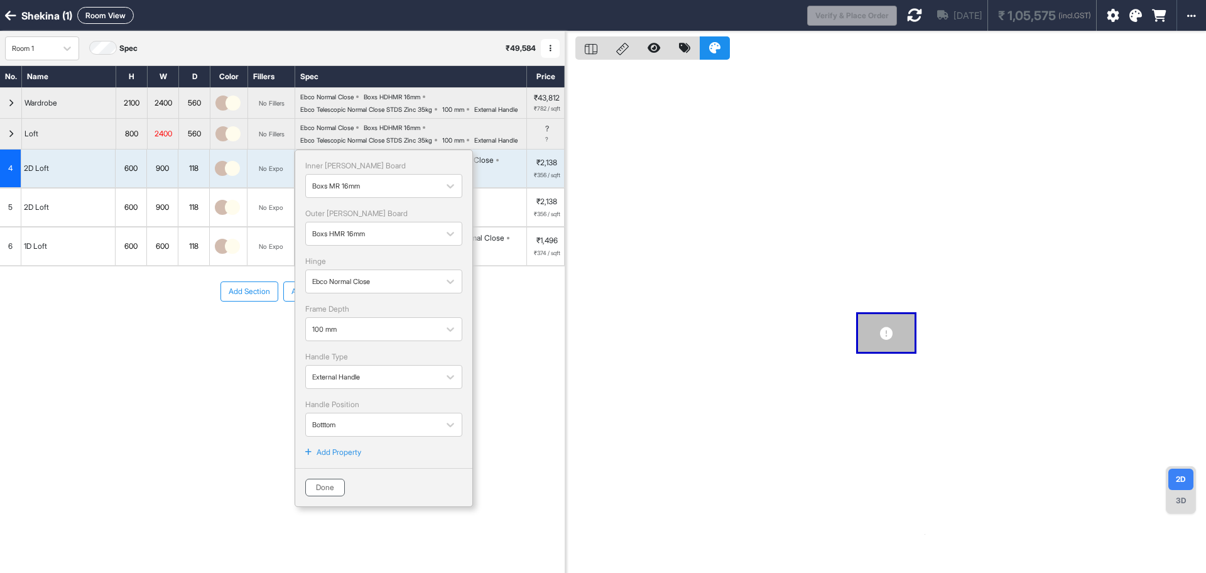
click at [329, 496] on button "Done" at bounding box center [325, 488] width 40 height 18
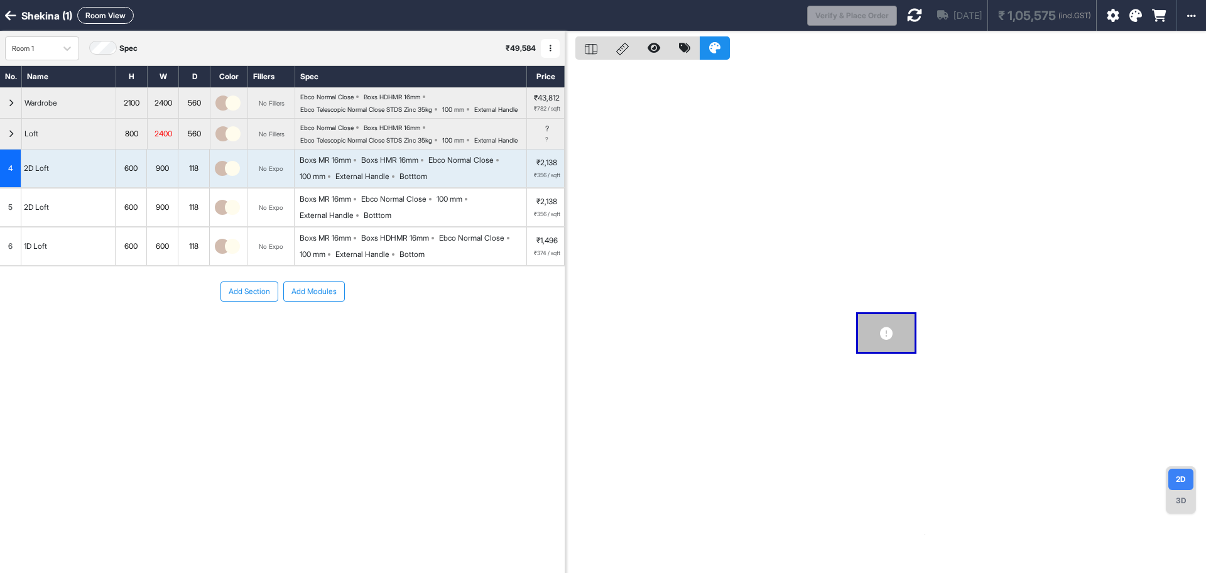
click at [391, 221] on div "Botttom" at bounding box center [378, 215] width 28 height 11
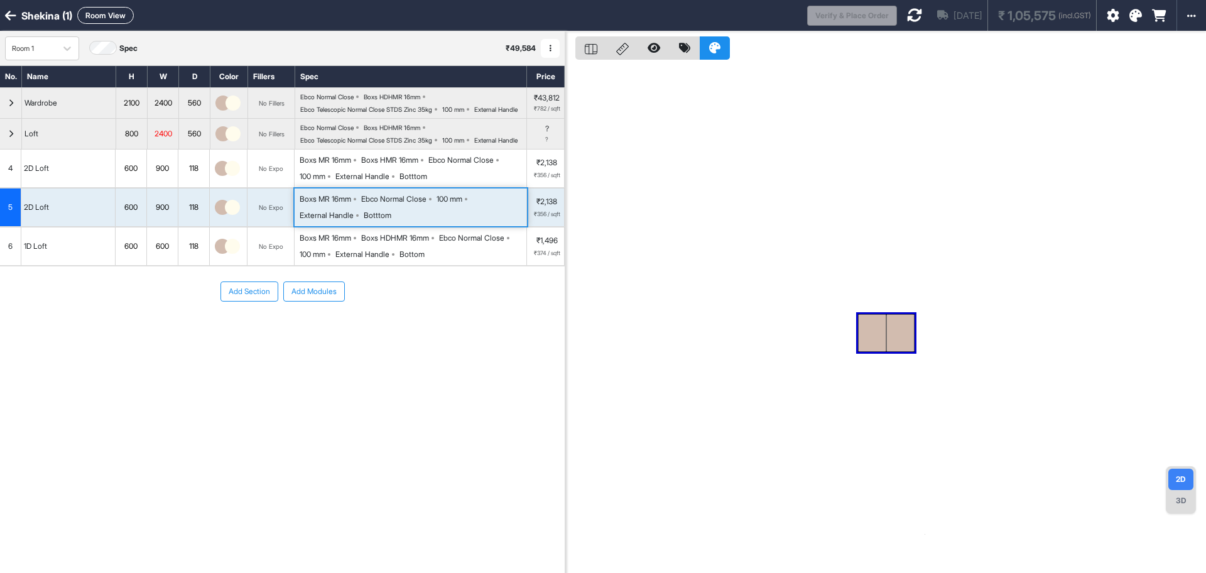
click at [391, 221] on div "Botttom" at bounding box center [378, 215] width 28 height 11
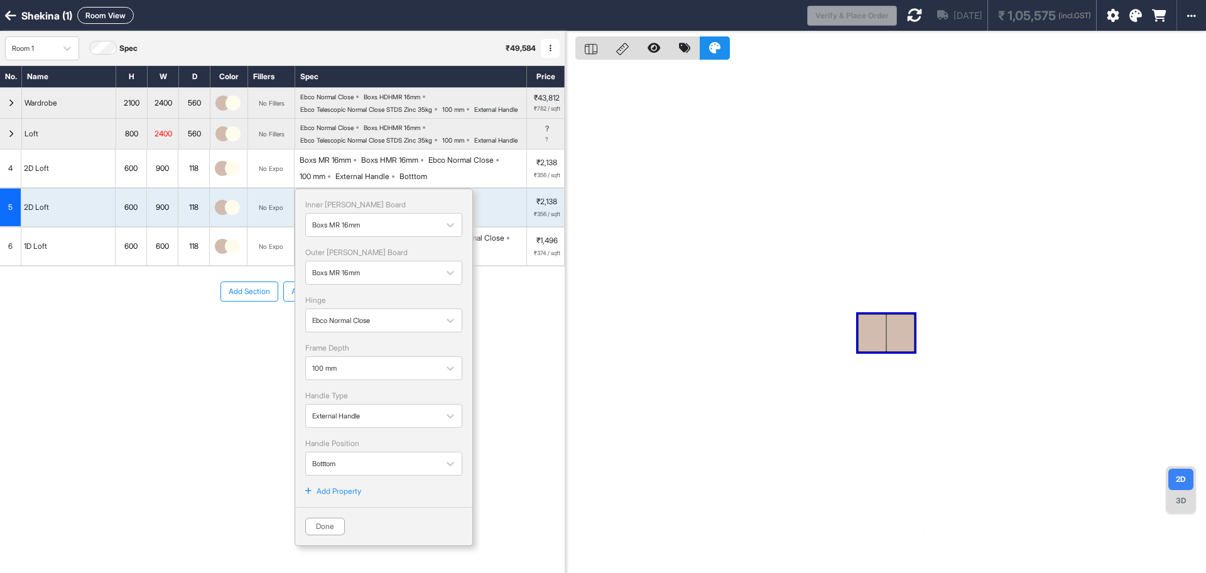
click at [381, 182] on div "External Handle" at bounding box center [362, 176] width 54 height 11
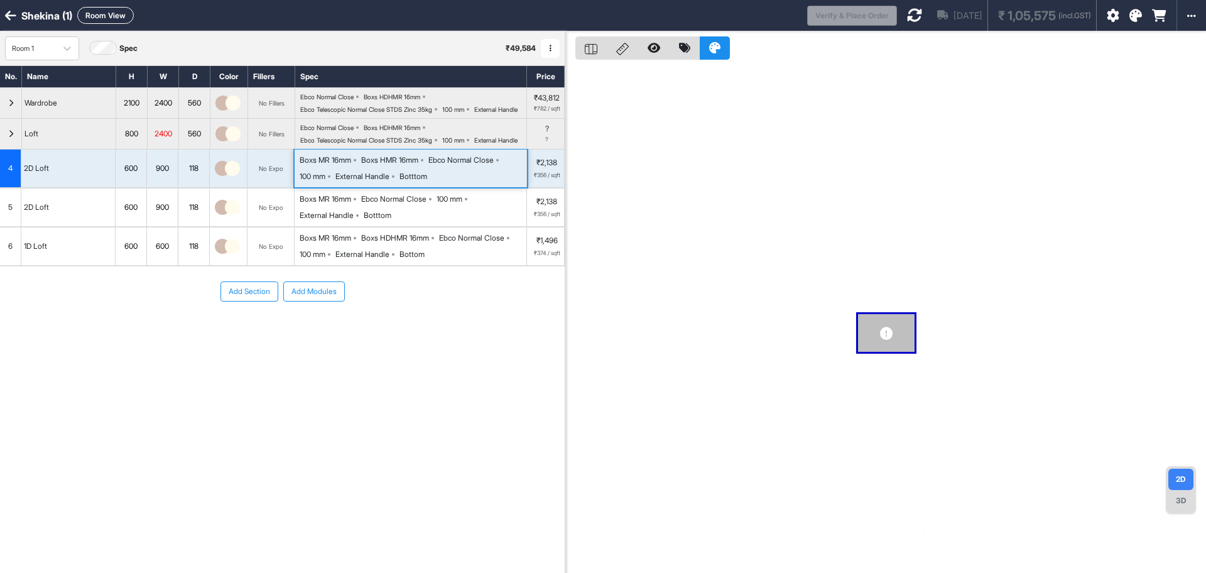
click at [381, 182] on div "External Handle" at bounding box center [362, 176] width 54 height 11
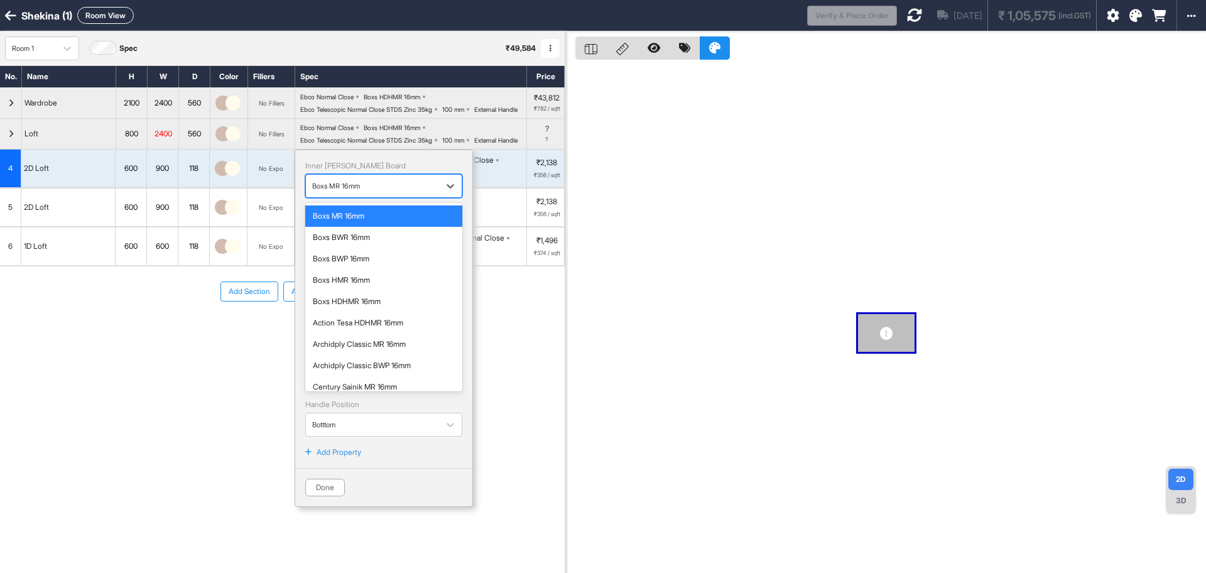
click at [381, 193] on div at bounding box center [372, 186] width 121 height 14
click at [373, 312] on div "Boxs HDHMR 16mm" at bounding box center [383, 301] width 157 height 21
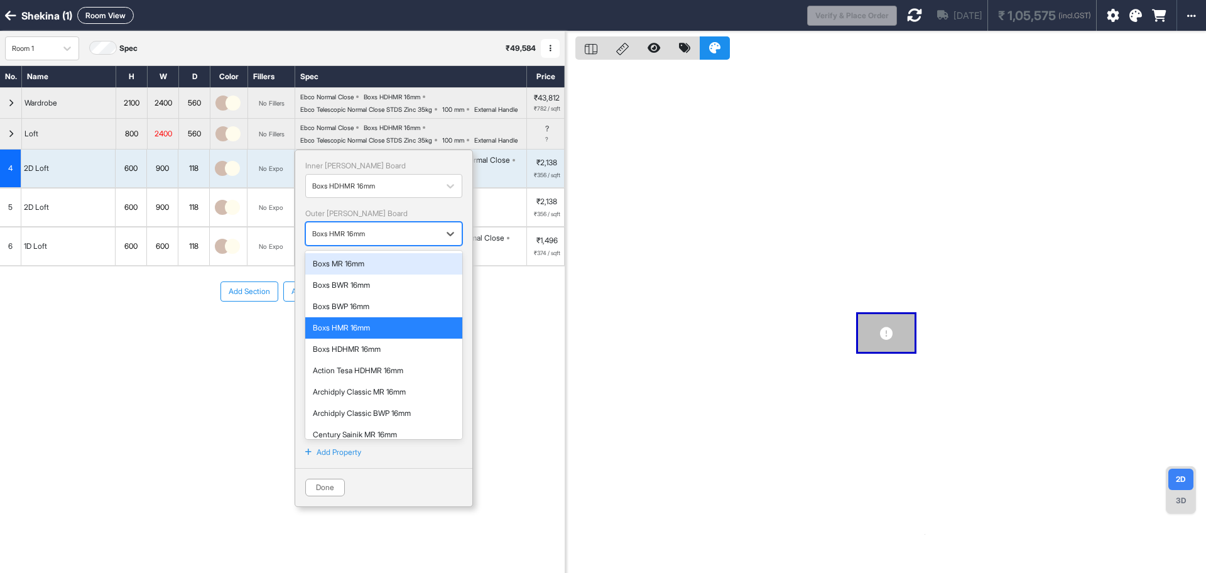
click at [372, 241] on div at bounding box center [372, 234] width 121 height 14
click at [376, 355] on div "Boxs HDHMR 16mm" at bounding box center [384, 349] width 142 height 11
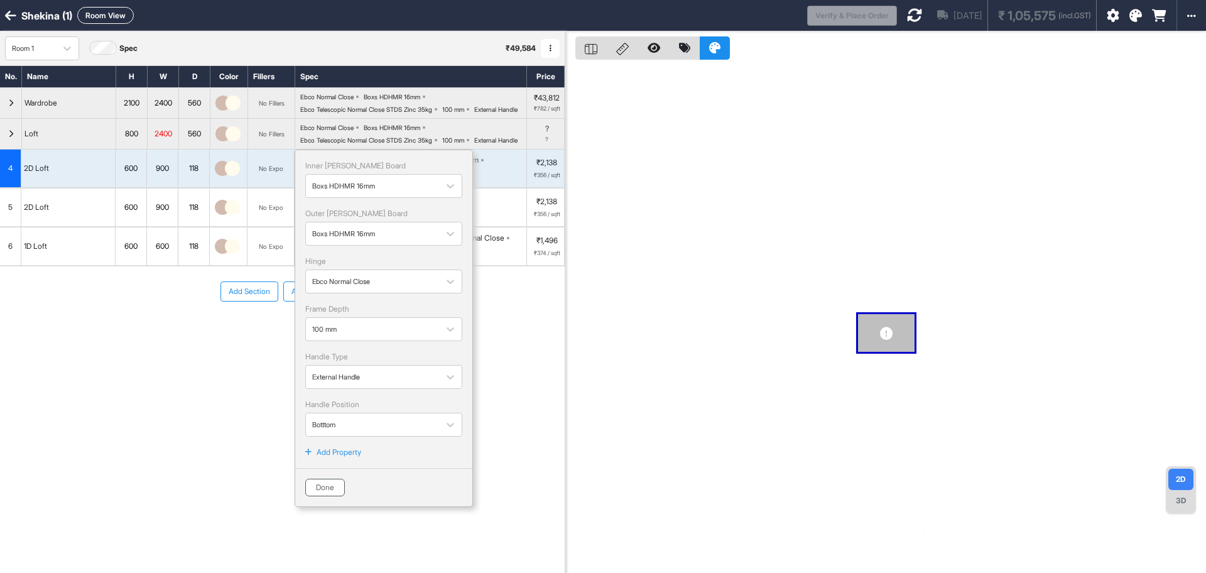
click at [333, 496] on button "Done" at bounding box center [325, 488] width 40 height 18
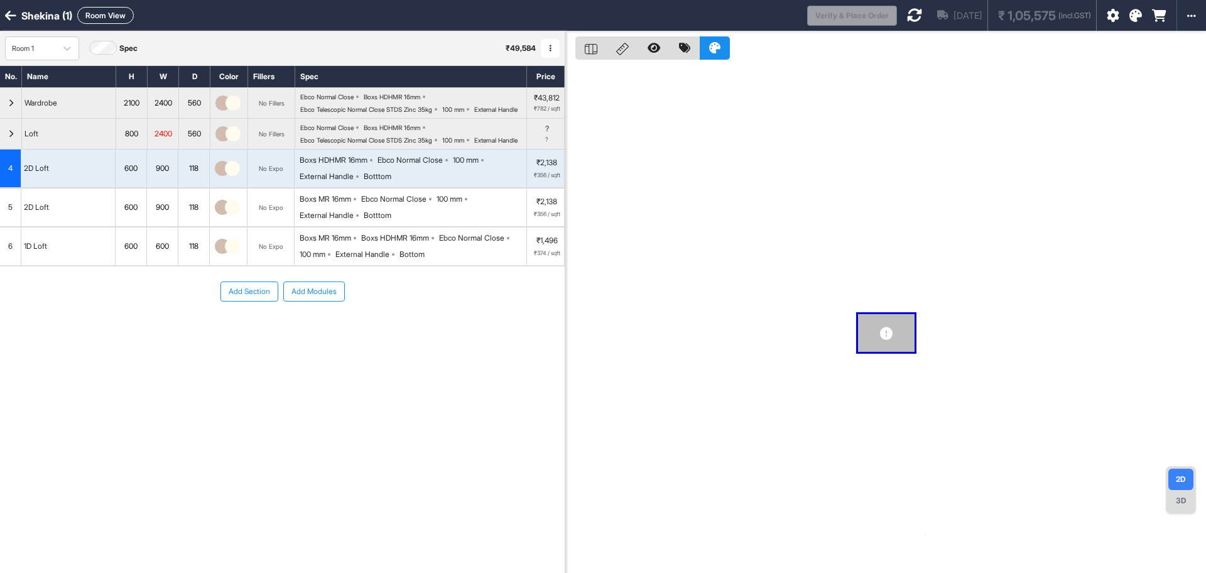
click at [415, 221] on div "Boxs MR 16mm Ebco Normal Close 100 mm External Handle Botttom" at bounding box center [413, 207] width 227 height 28
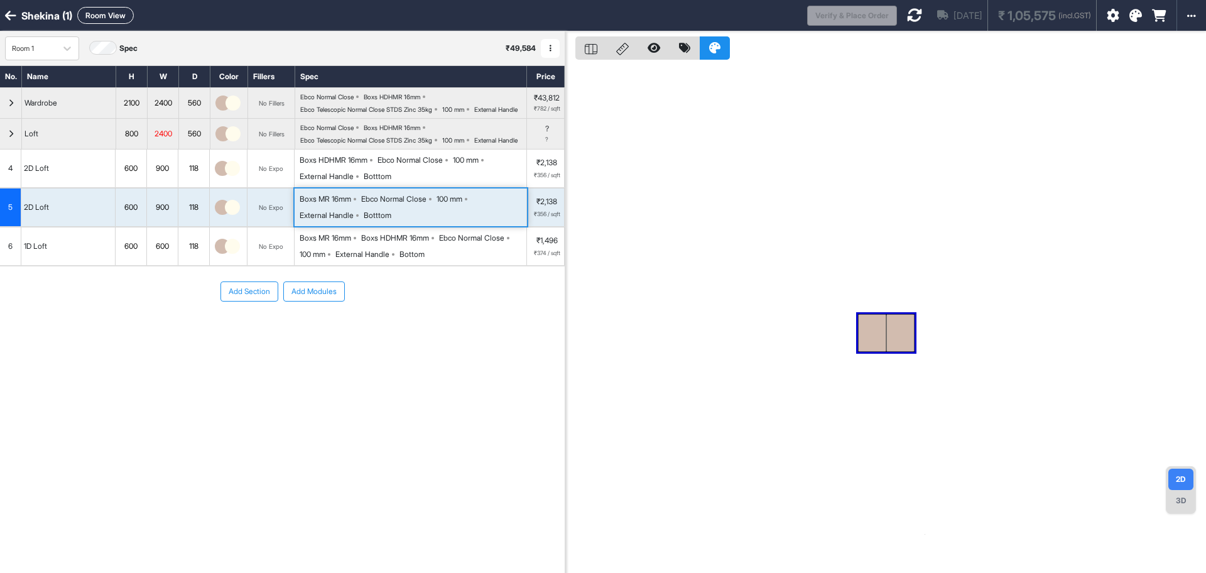
click at [415, 221] on div "Boxs MR 16mm Ebco Normal Close 100 mm External Handle Botttom" at bounding box center [413, 207] width 227 height 28
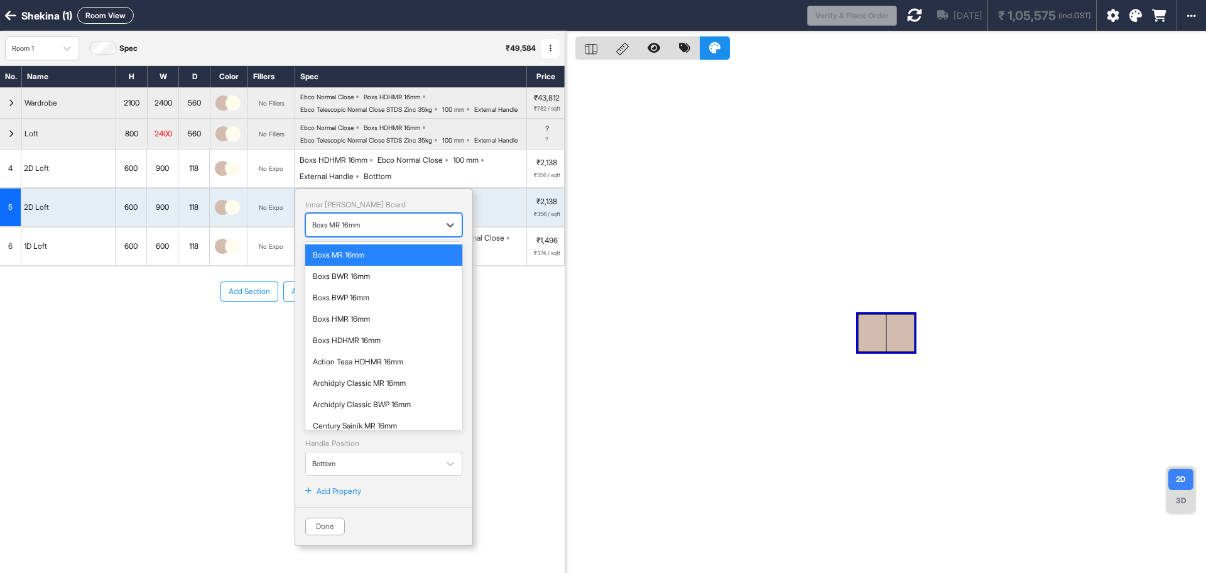
click at [396, 232] on div at bounding box center [372, 225] width 121 height 14
click at [380, 346] on div "Boxs HDHMR 16mm" at bounding box center [384, 340] width 142 height 11
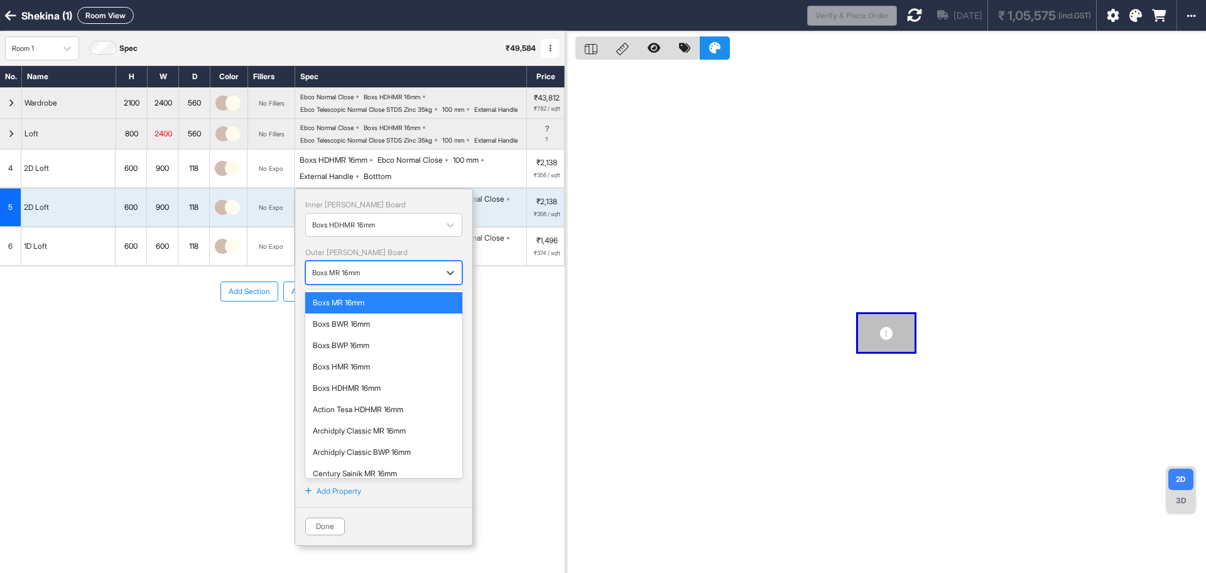
click at [379, 279] on div at bounding box center [372, 273] width 121 height 14
click at [367, 399] on div "Boxs HDHMR 16mm" at bounding box center [383, 387] width 157 height 21
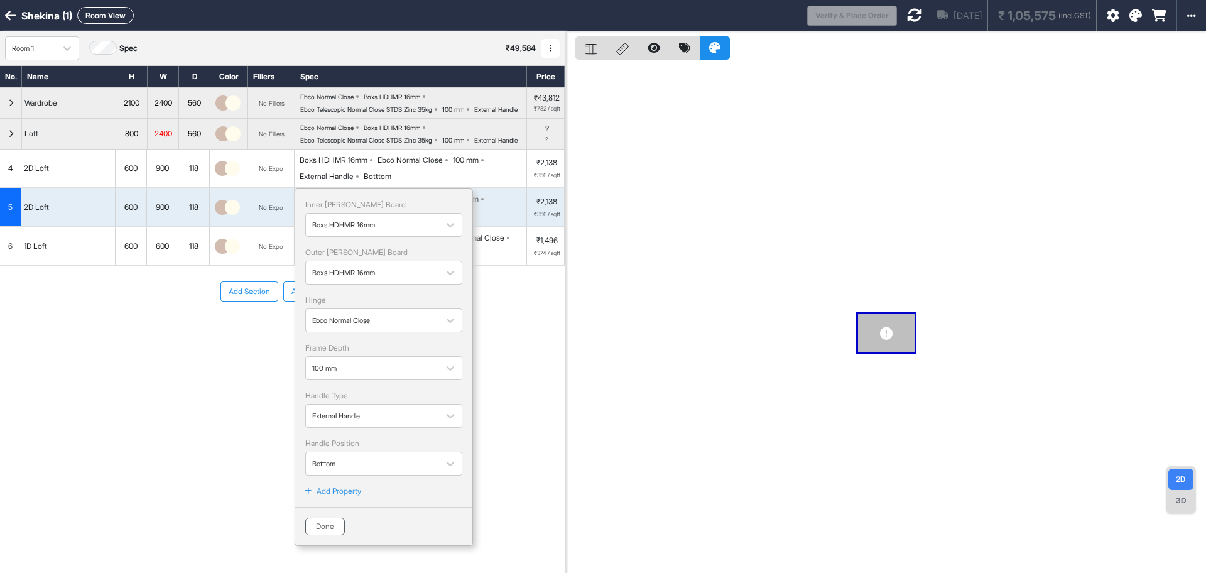
click at [335, 535] on button "Done" at bounding box center [325, 526] width 40 height 18
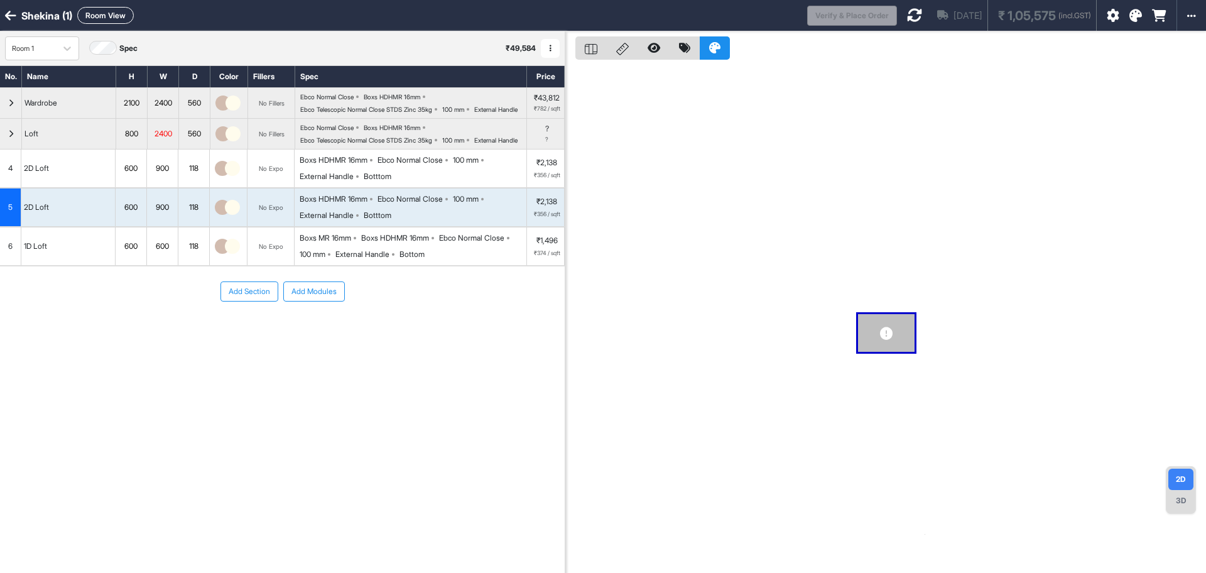
click at [425, 260] on div "Bottom" at bounding box center [411, 254] width 25 height 11
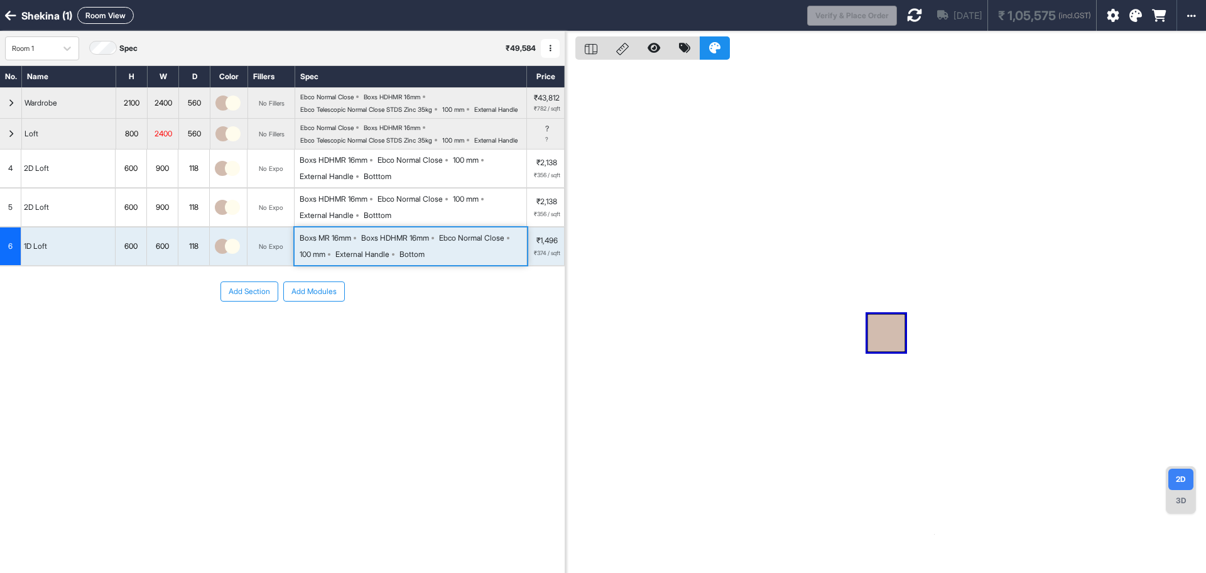
click at [425, 260] on div "Bottom" at bounding box center [411, 254] width 25 height 11
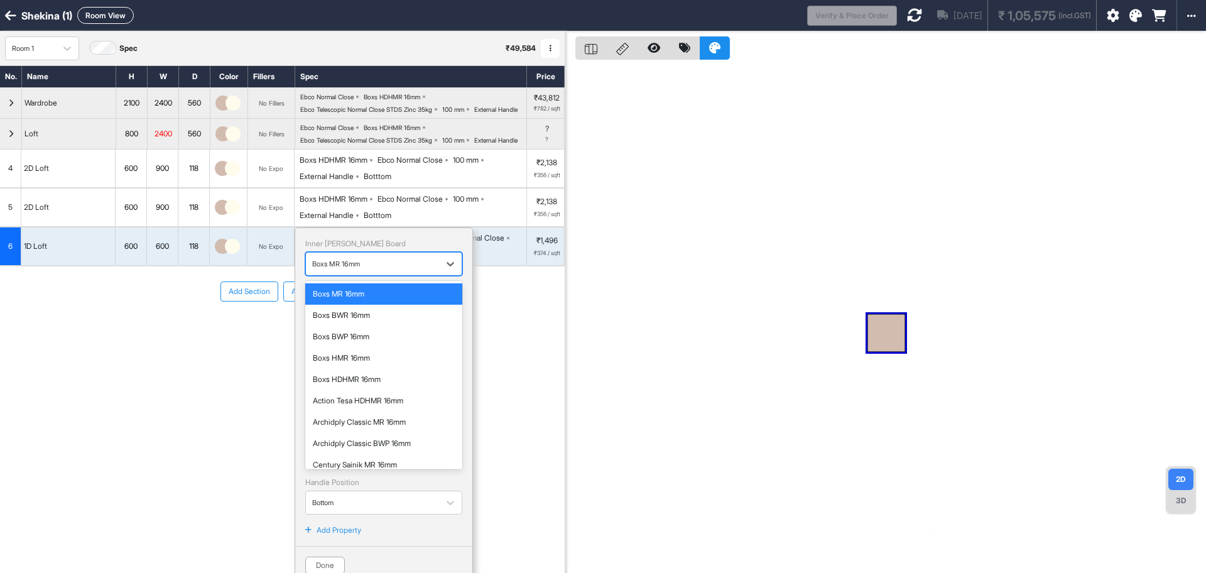
click at [390, 271] on div at bounding box center [372, 264] width 121 height 14
click at [375, 390] on div "Boxs HDHMR 16mm" at bounding box center [383, 379] width 157 height 21
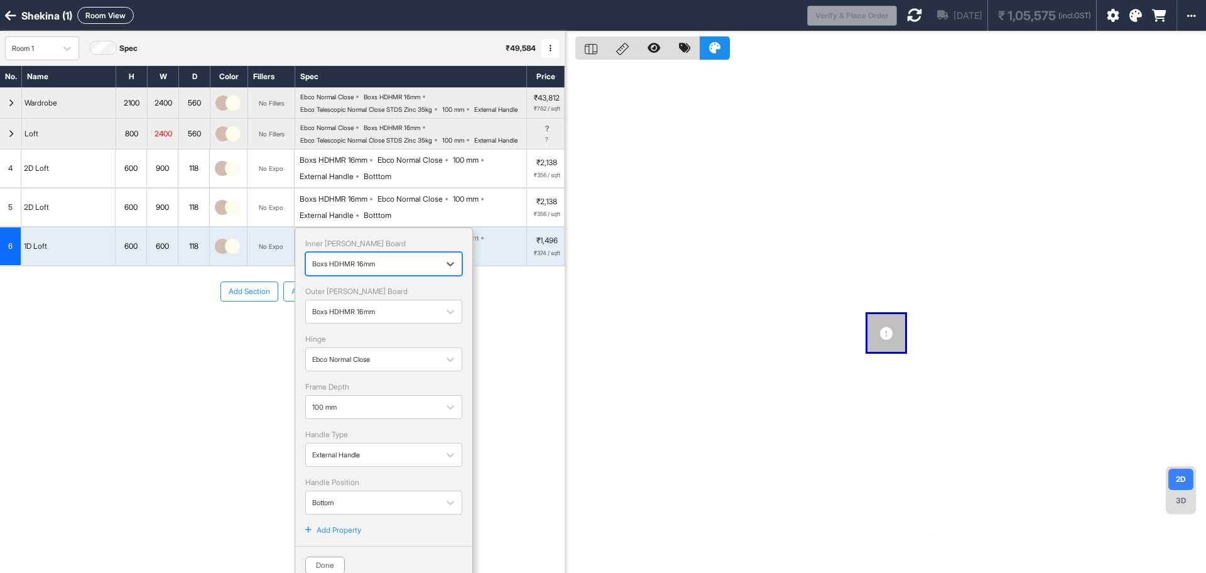
scroll to position [37, 0]
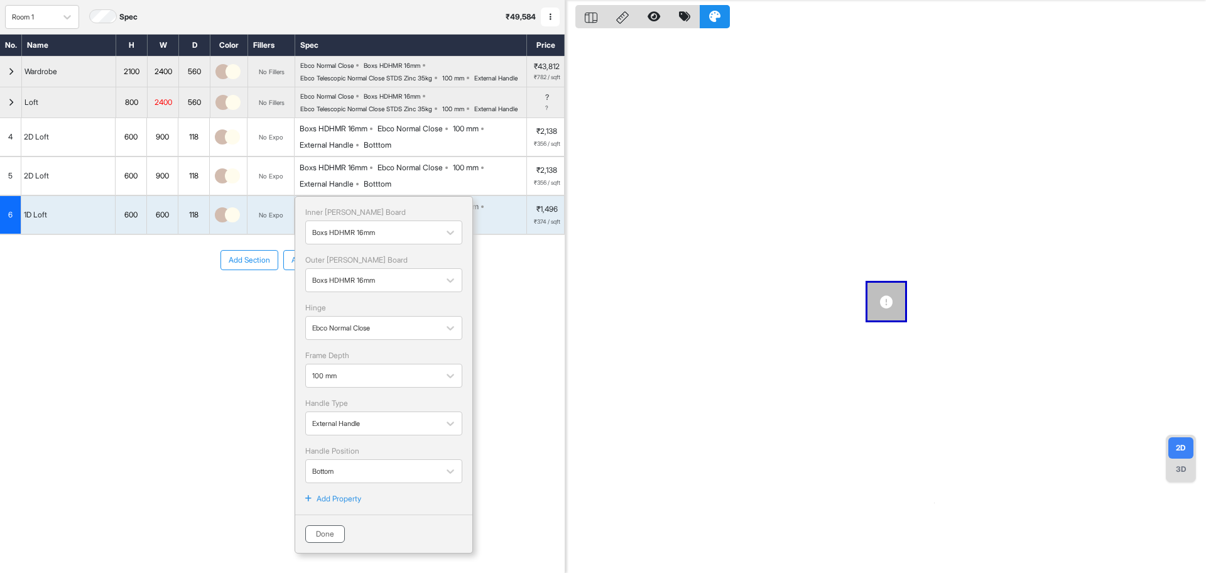
click at [328, 543] on button "Done" at bounding box center [325, 534] width 40 height 18
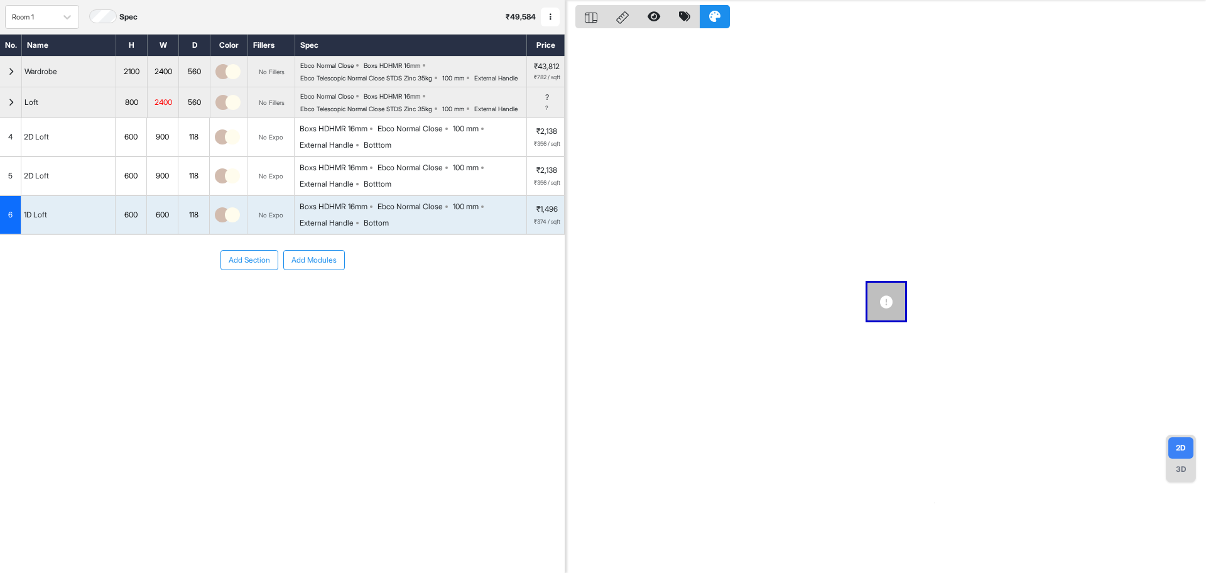
scroll to position [0, 0]
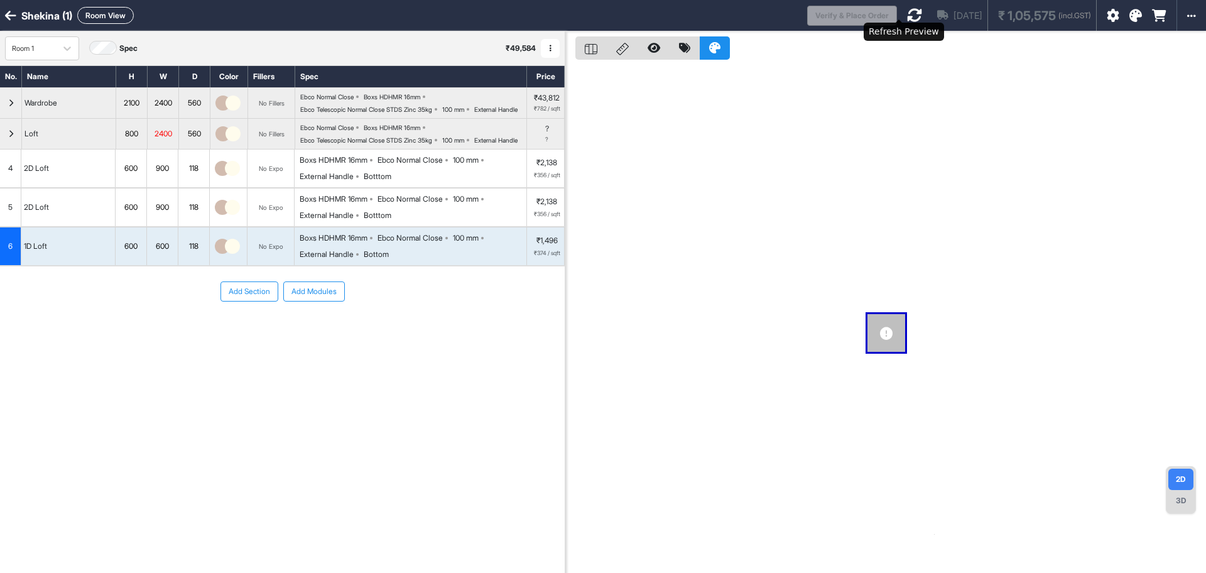
click at [907, 18] on icon at bounding box center [914, 15] width 15 height 15
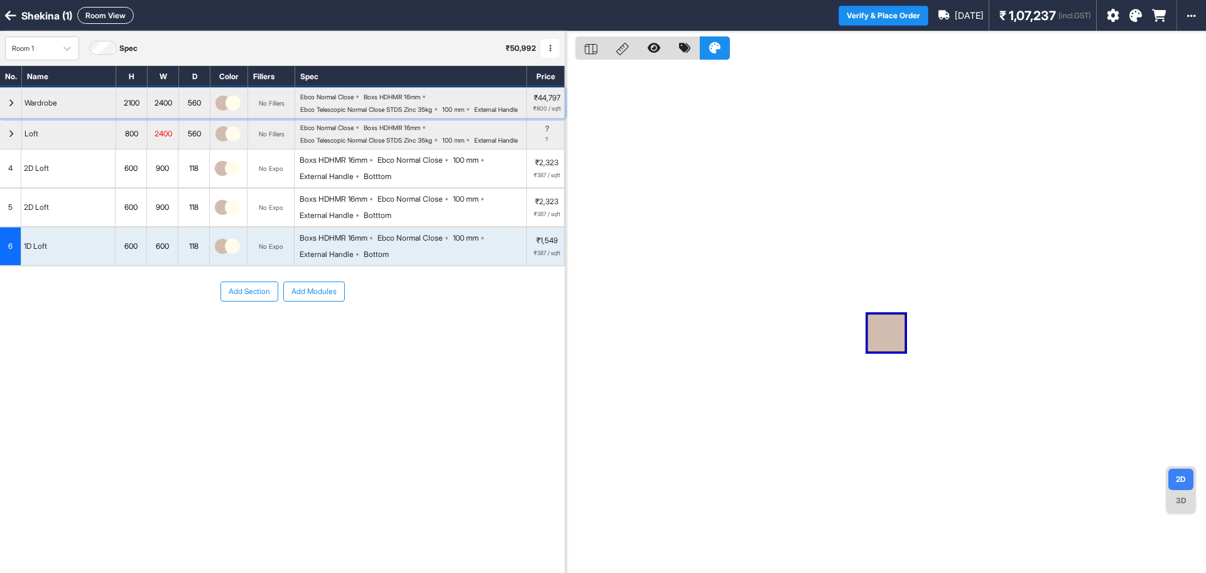
click at [476, 113] on div "Ebco Normal Close Boxs HDHMR 16mm Ebco Telescopic Normal Close STDS Zinc 35kg 1…" at bounding box center [413, 103] width 226 height 20
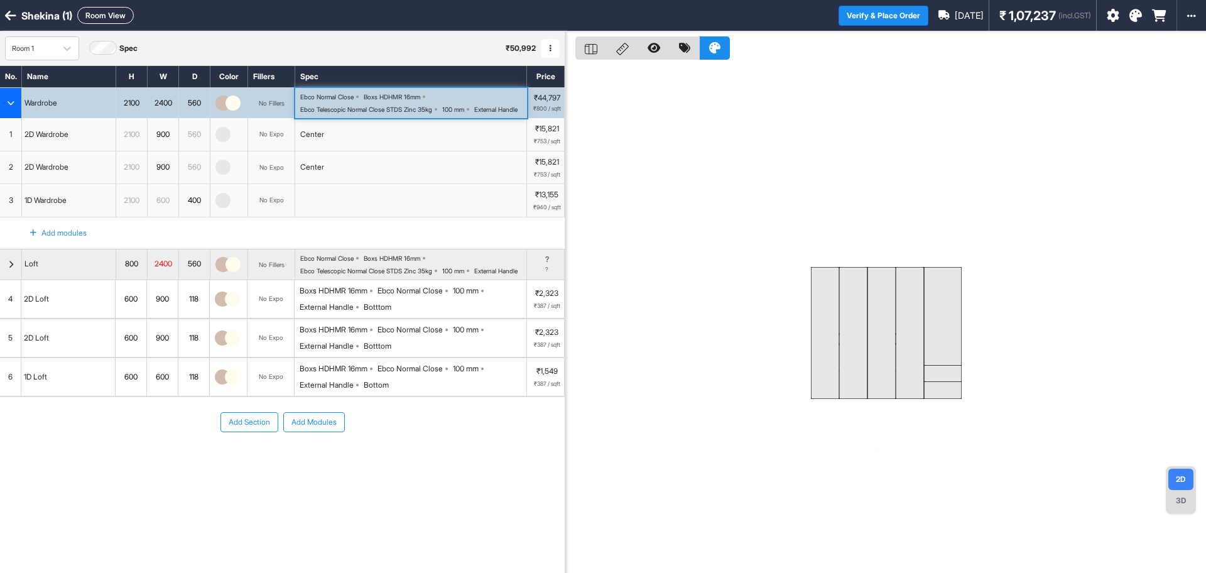
click at [439, 90] on div "Ebco Normal Close Boxs HDHMR 16mm Ebco Telescopic Normal Close STDS Zinc 35kg 1…" at bounding box center [411, 103] width 232 height 30
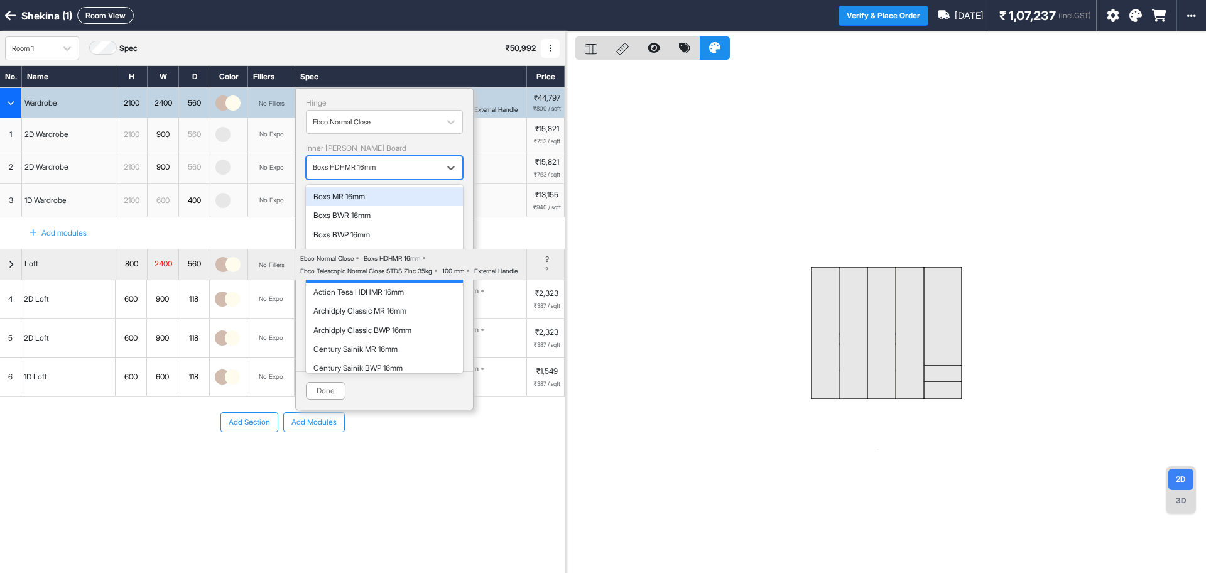
click at [407, 168] on div "button" at bounding box center [373, 167] width 121 height 11
click at [393, 258] on div "Boxs HMR 16mm" at bounding box center [384, 253] width 142 height 9
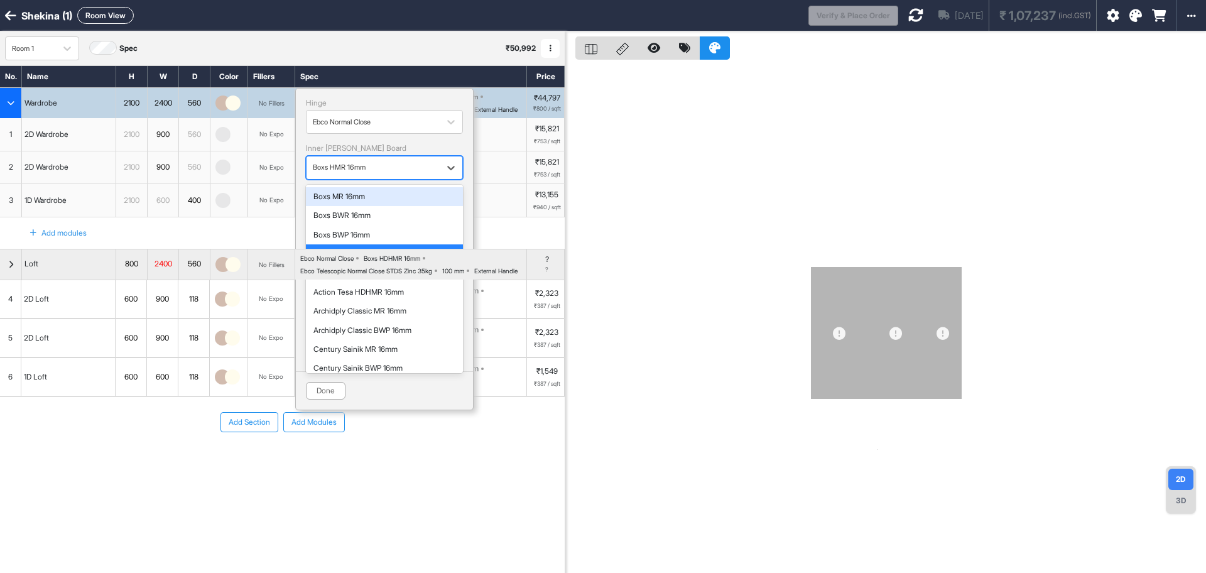
click at [385, 166] on div "button" at bounding box center [373, 167] width 121 height 11
click at [373, 202] on div "Boxs MR 16mm" at bounding box center [384, 196] width 157 height 19
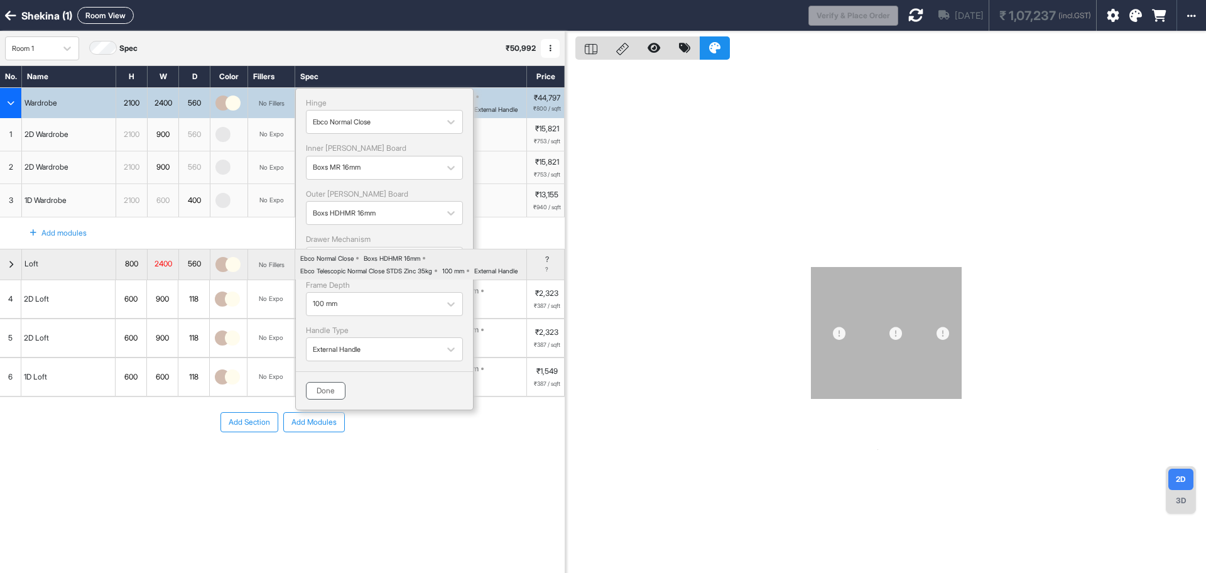
click at [333, 390] on button "Done" at bounding box center [326, 391] width 40 height 18
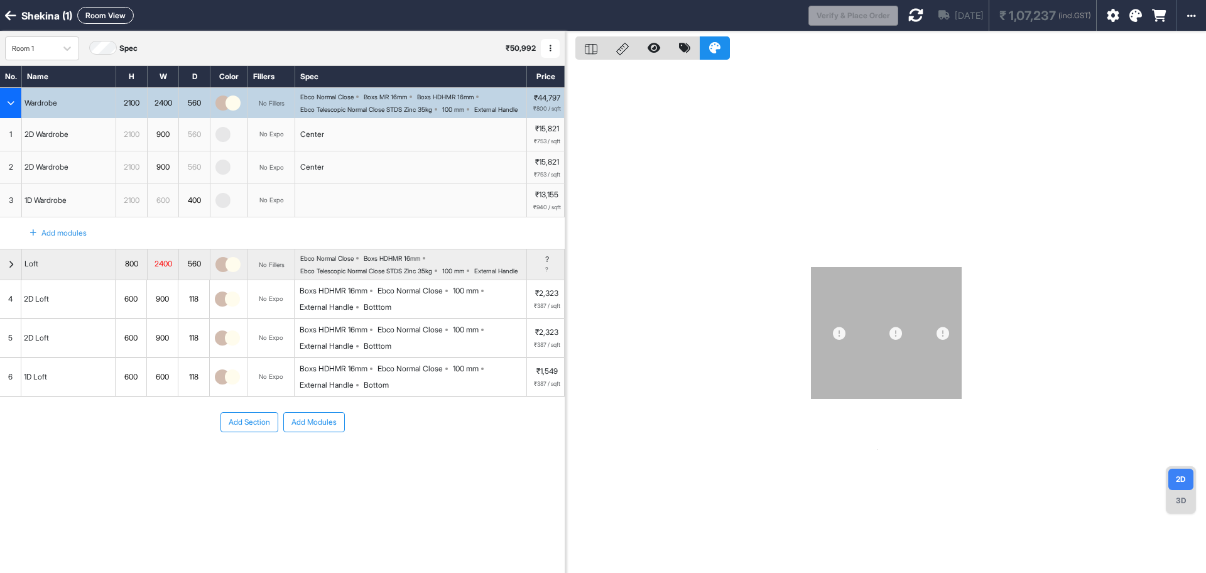
click at [443, 99] on div "Boxs HDHMR 16mm" at bounding box center [445, 97] width 57 height 8
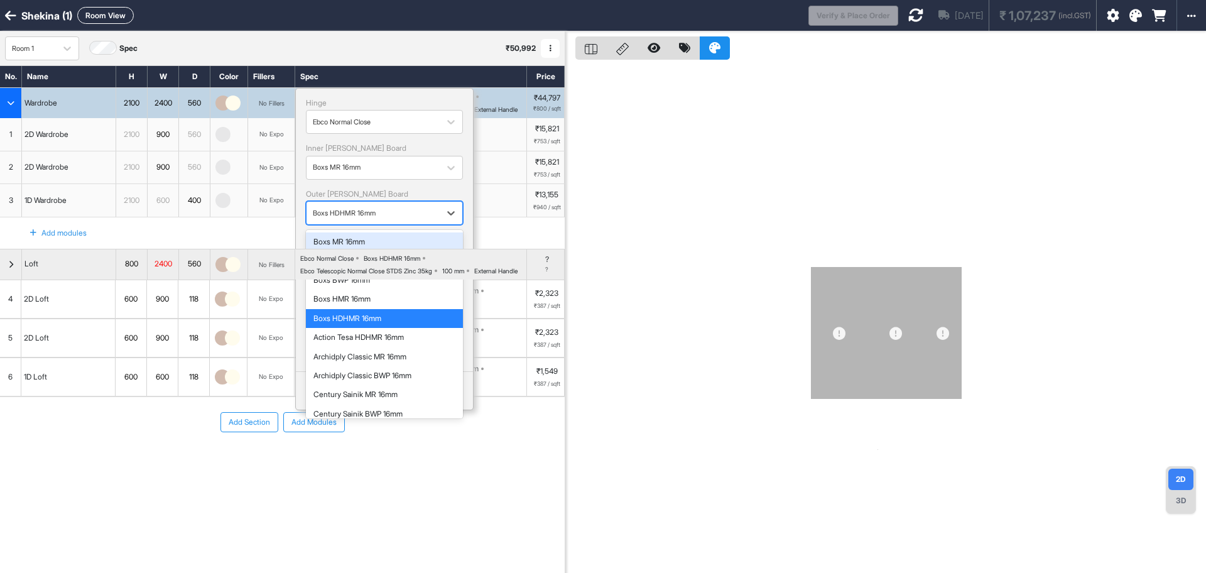
click at [404, 221] on div "Boxs HDHMR 16mm" at bounding box center [372, 213] width 133 height 18
click at [386, 300] on div "Boxs HMR 16mm" at bounding box center [384, 299] width 142 height 9
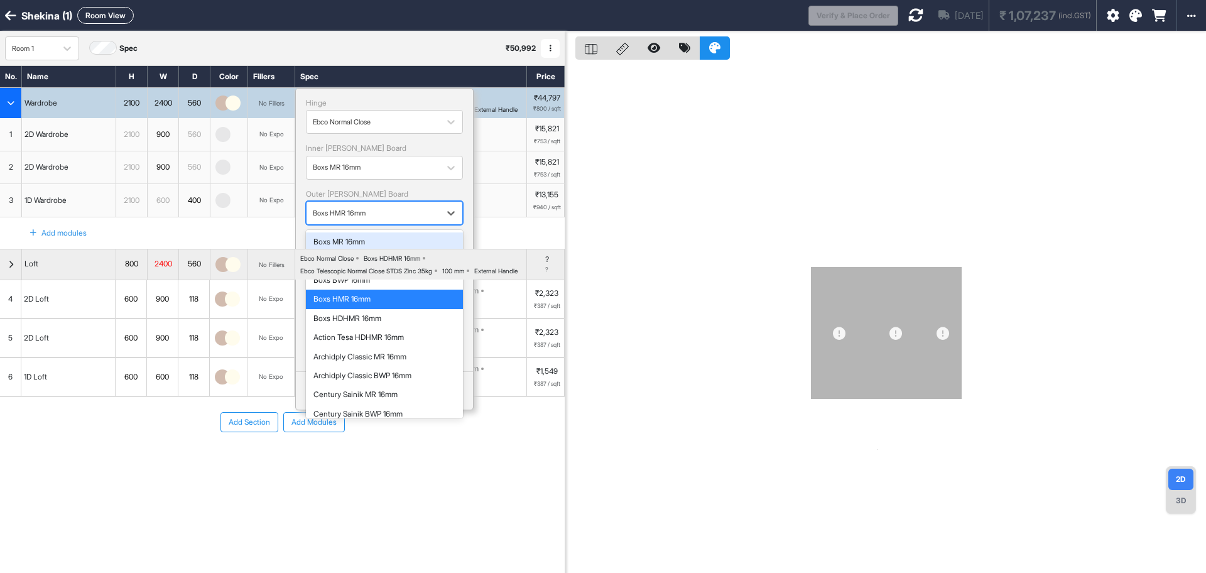
click at [391, 205] on div "Boxs HMR 16mm" at bounding box center [373, 213] width 121 height 16
click at [381, 249] on div "Boxs MR 16mm" at bounding box center [384, 241] width 157 height 19
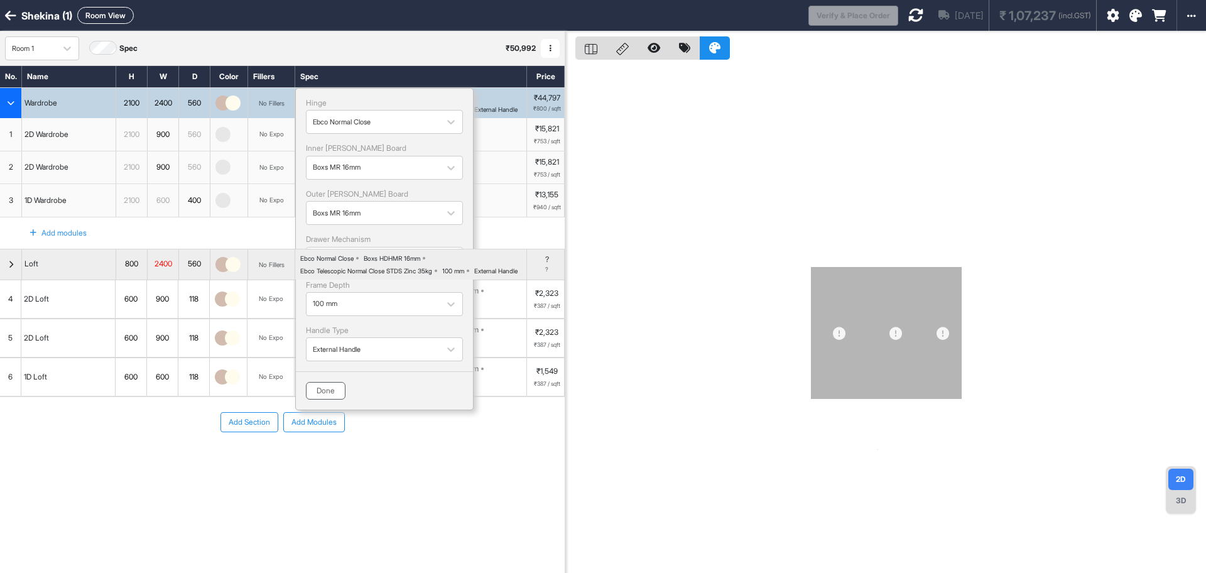
click at [333, 394] on button "Done" at bounding box center [326, 391] width 40 height 18
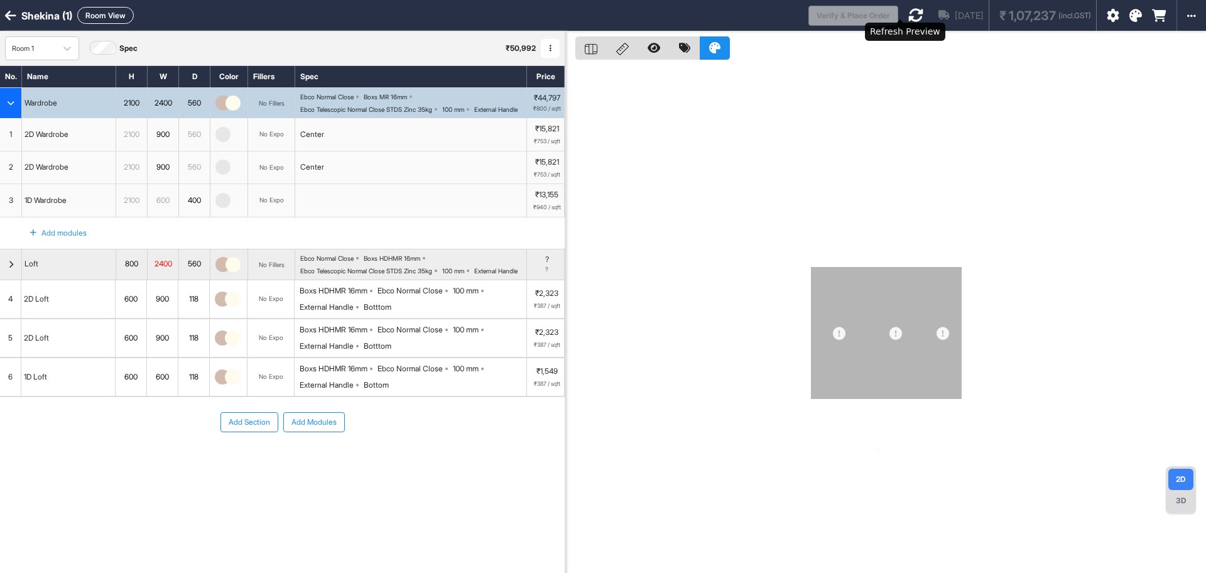
click at [908, 14] on icon at bounding box center [915, 15] width 15 height 15
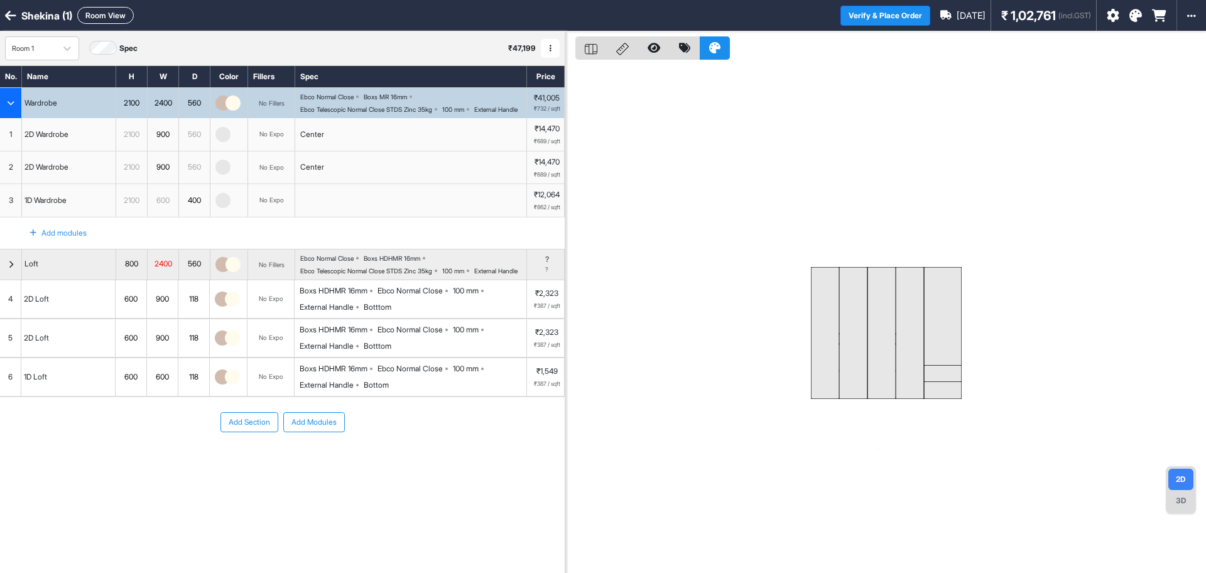
click at [457, 113] on div "Ebco Normal Close Boxs MR 16mm Ebco Telescopic Normal Close STDS Zinc 35kg 100 …" at bounding box center [413, 103] width 226 height 20
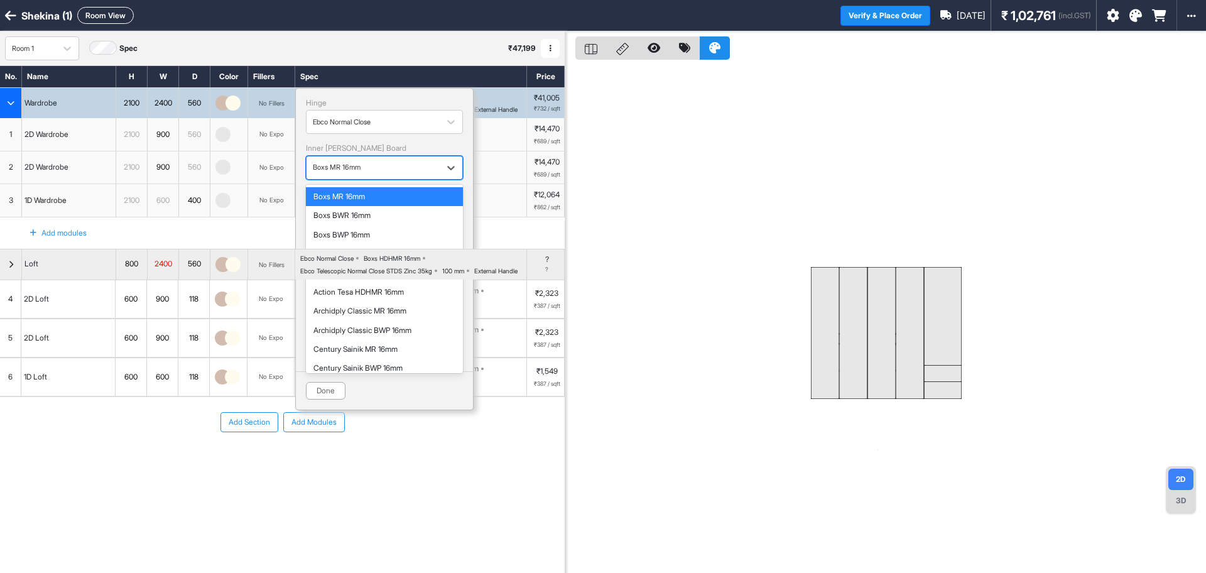
click at [406, 166] on div "button" at bounding box center [373, 167] width 121 height 11
click at [368, 274] on div "Boxs HDHMR 16mm" at bounding box center [384, 272] width 142 height 9
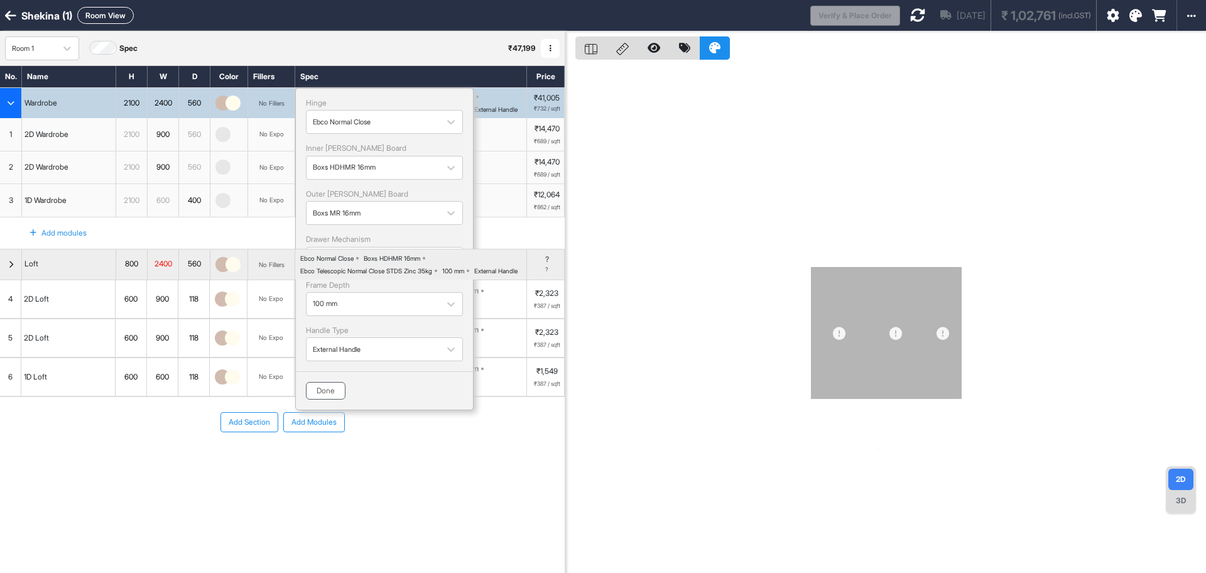
click at [333, 394] on button "Done" at bounding box center [326, 391] width 40 height 18
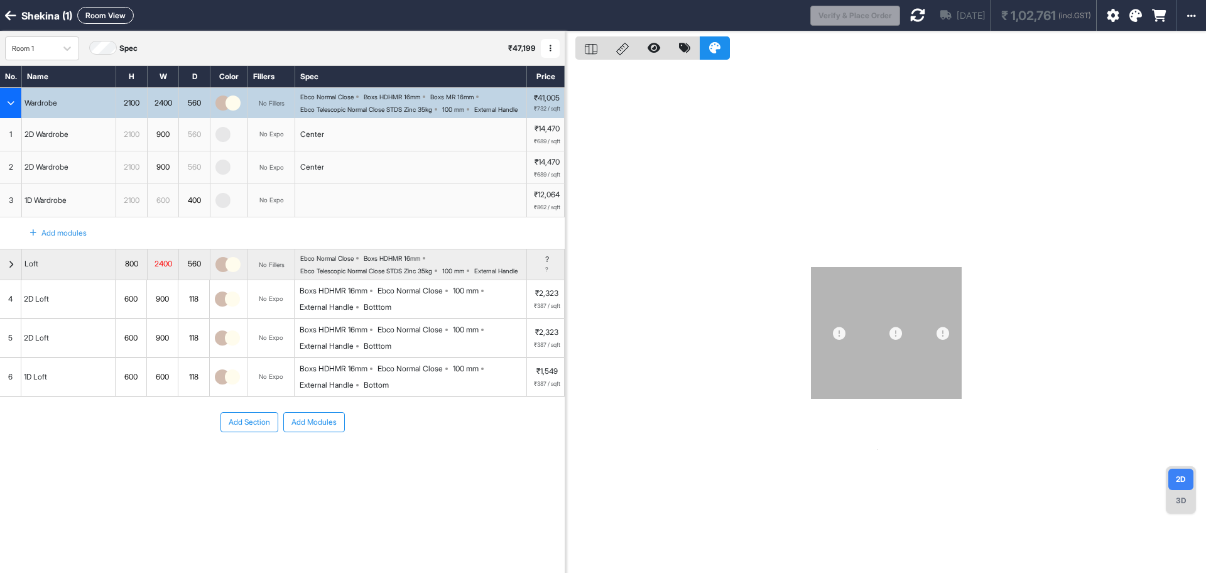
click at [416, 107] on div "Ebco Telescopic Normal Close STDS Zinc 35kg" at bounding box center [366, 110] width 132 height 8
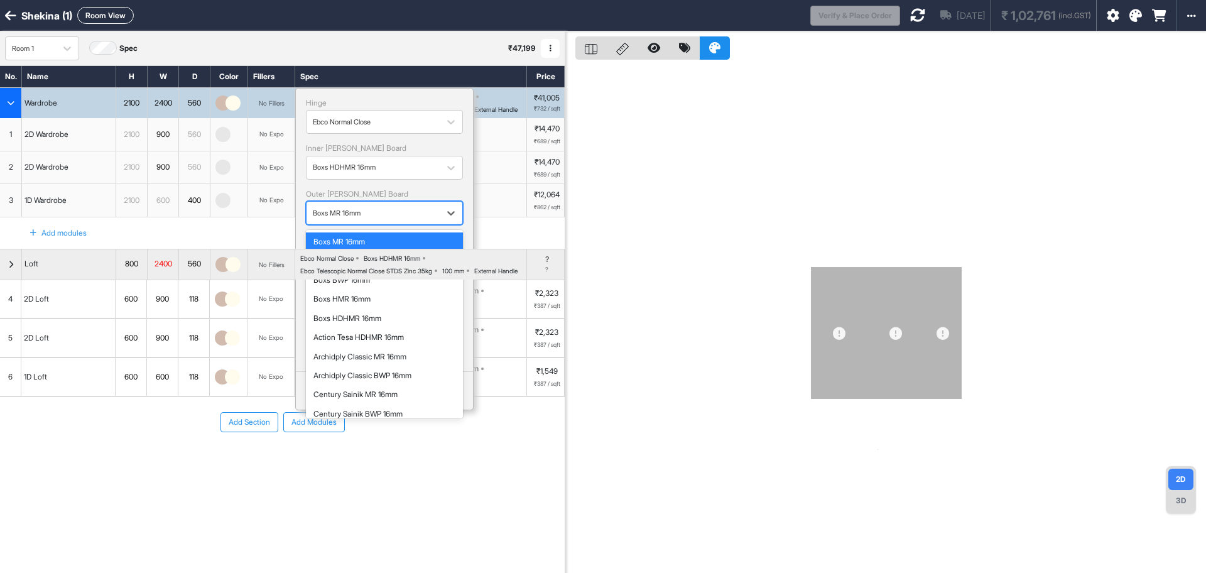
click at [379, 209] on div "button" at bounding box center [373, 212] width 121 height 11
click at [369, 317] on div "Boxs HDHMR 16mm" at bounding box center [384, 318] width 142 height 9
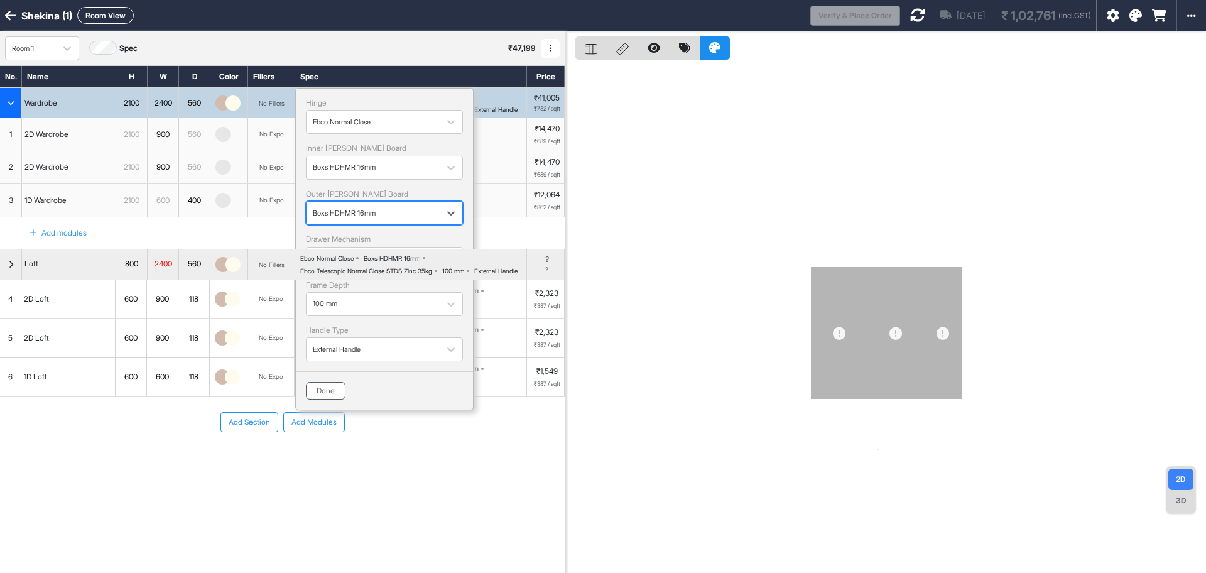
click at [340, 392] on button "Done" at bounding box center [326, 391] width 40 height 18
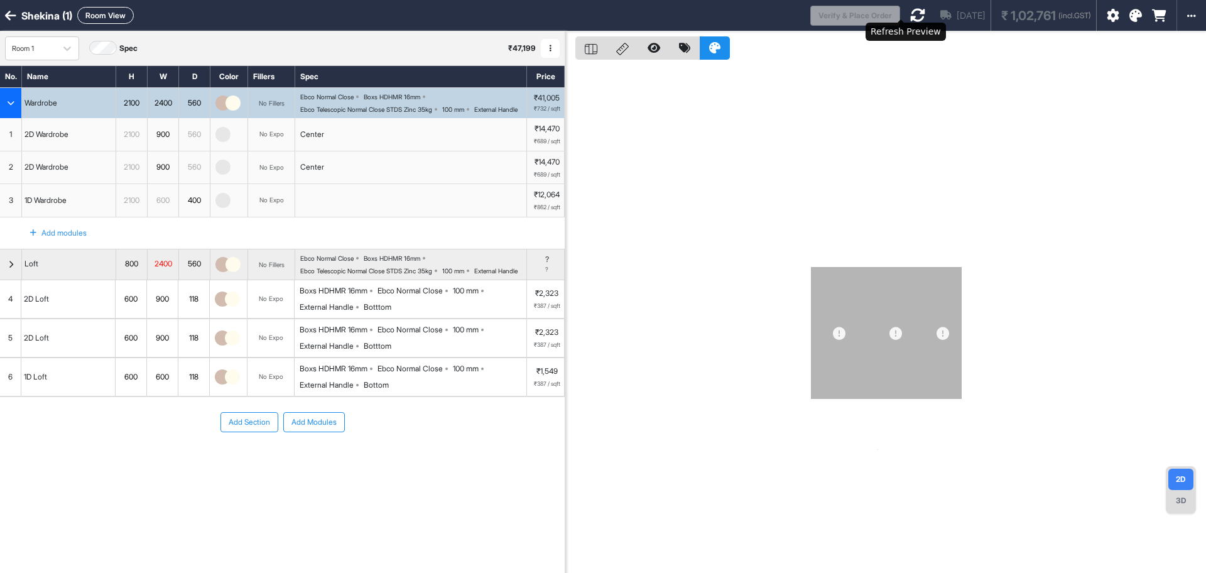
click at [910, 17] on icon at bounding box center [917, 15] width 15 height 15
